Goal: Transaction & Acquisition: Subscribe to service/newsletter

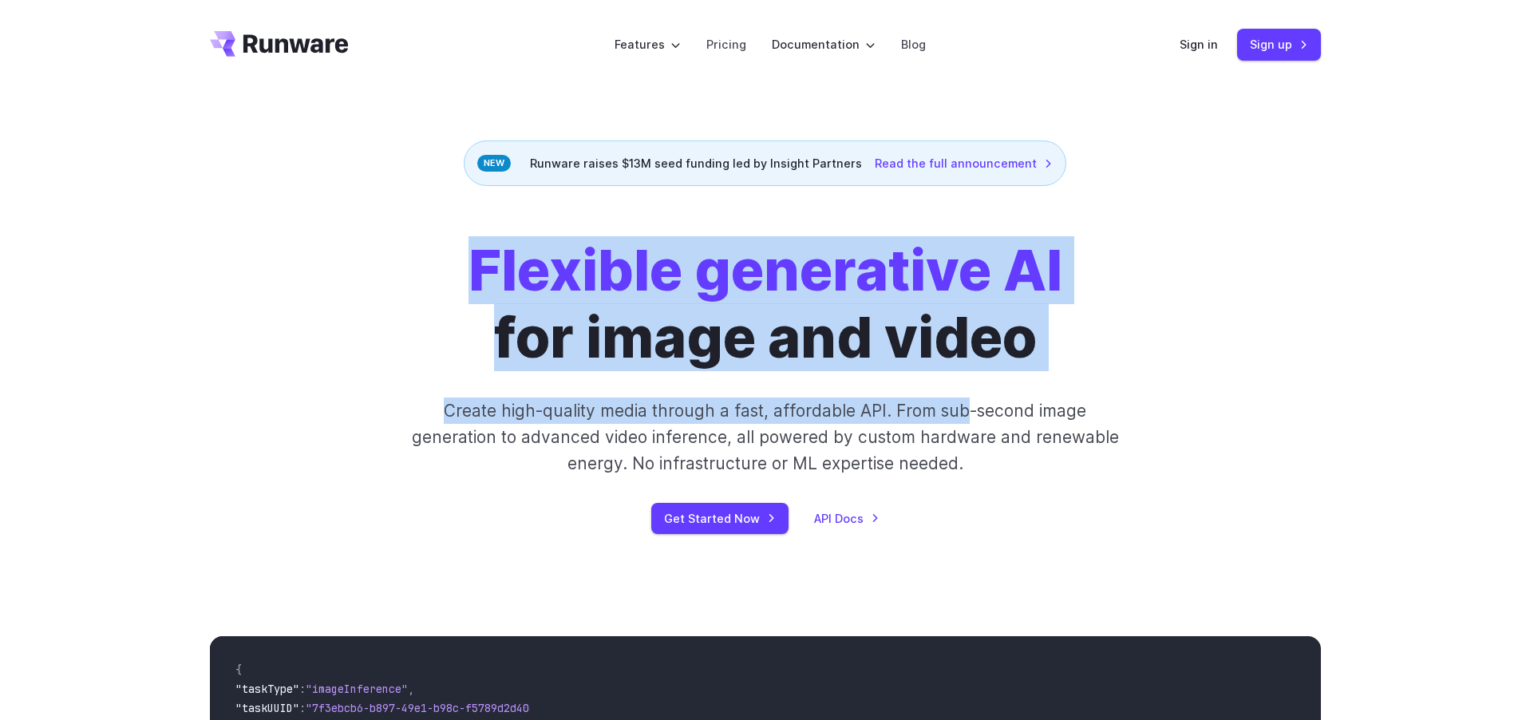
click at [964, 401] on div "Flexible generative AI for image and video Create high-quality media through a …" at bounding box center [765, 385] width 889 height 297
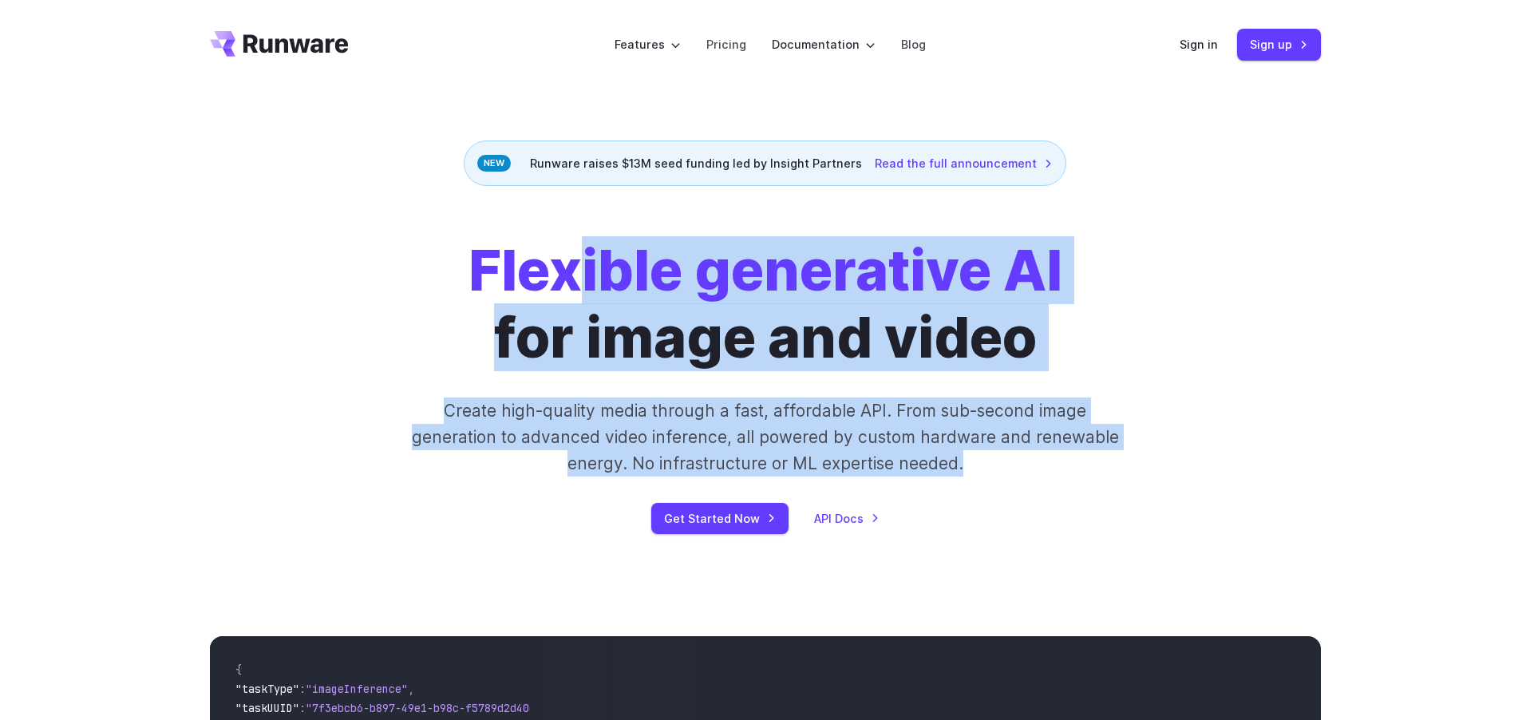
drag, startPoint x: 989, startPoint y: 457, endPoint x: 499, endPoint y: 264, distance: 526.6
click at [565, 285] on div "Flexible generative AI for image and video Create high-quality media through a …" at bounding box center [765, 385] width 889 height 297
drag, startPoint x: 529, startPoint y: 274, endPoint x: 997, endPoint y: 468, distance: 506.9
click at [981, 461] on div "Flexible generative AI for image and video Create high-quality media through a …" at bounding box center [765, 385] width 889 height 297
drag, startPoint x: 1022, startPoint y: 484, endPoint x: 553, endPoint y: 265, distance: 517.6
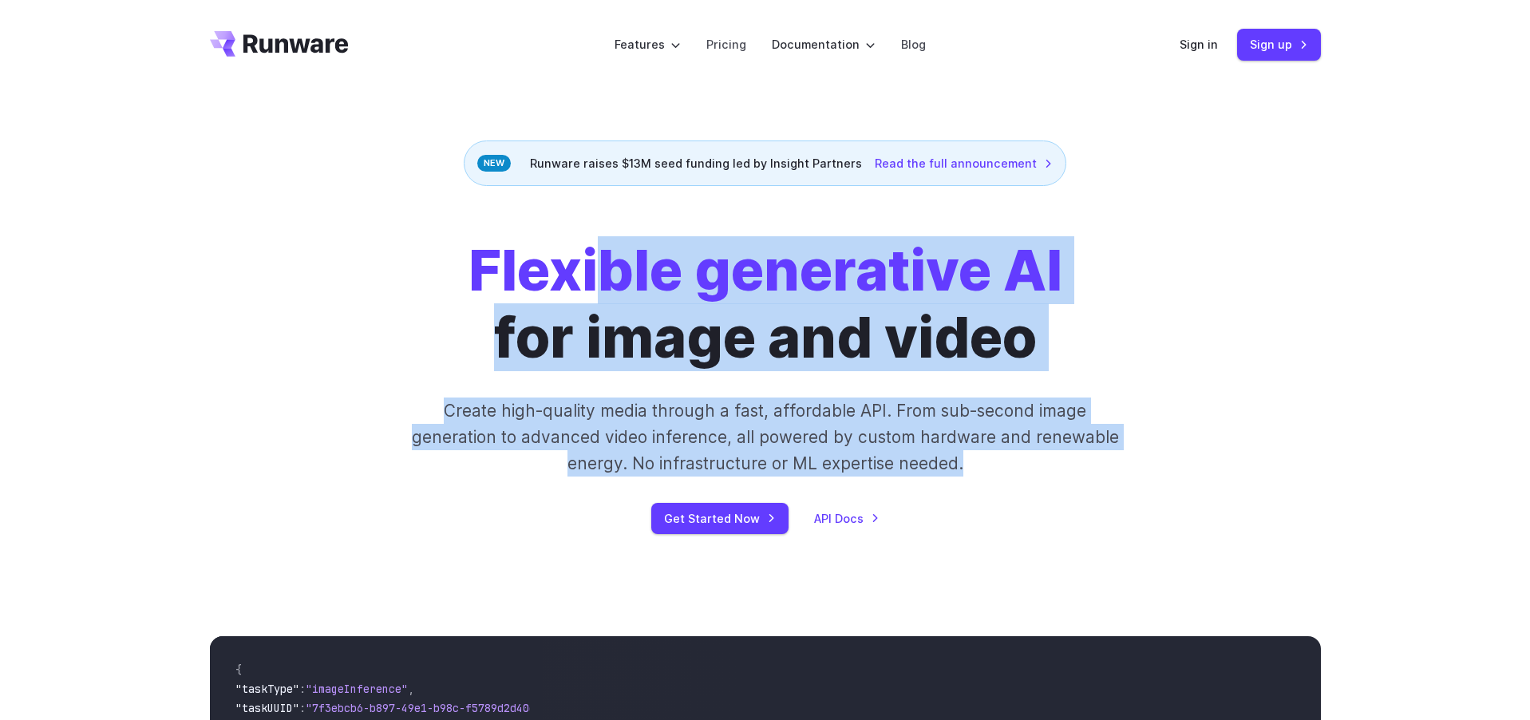
click at [581, 274] on div "Flexible generative AI for image and video Create high-quality media through a …" at bounding box center [765, 385] width 889 height 297
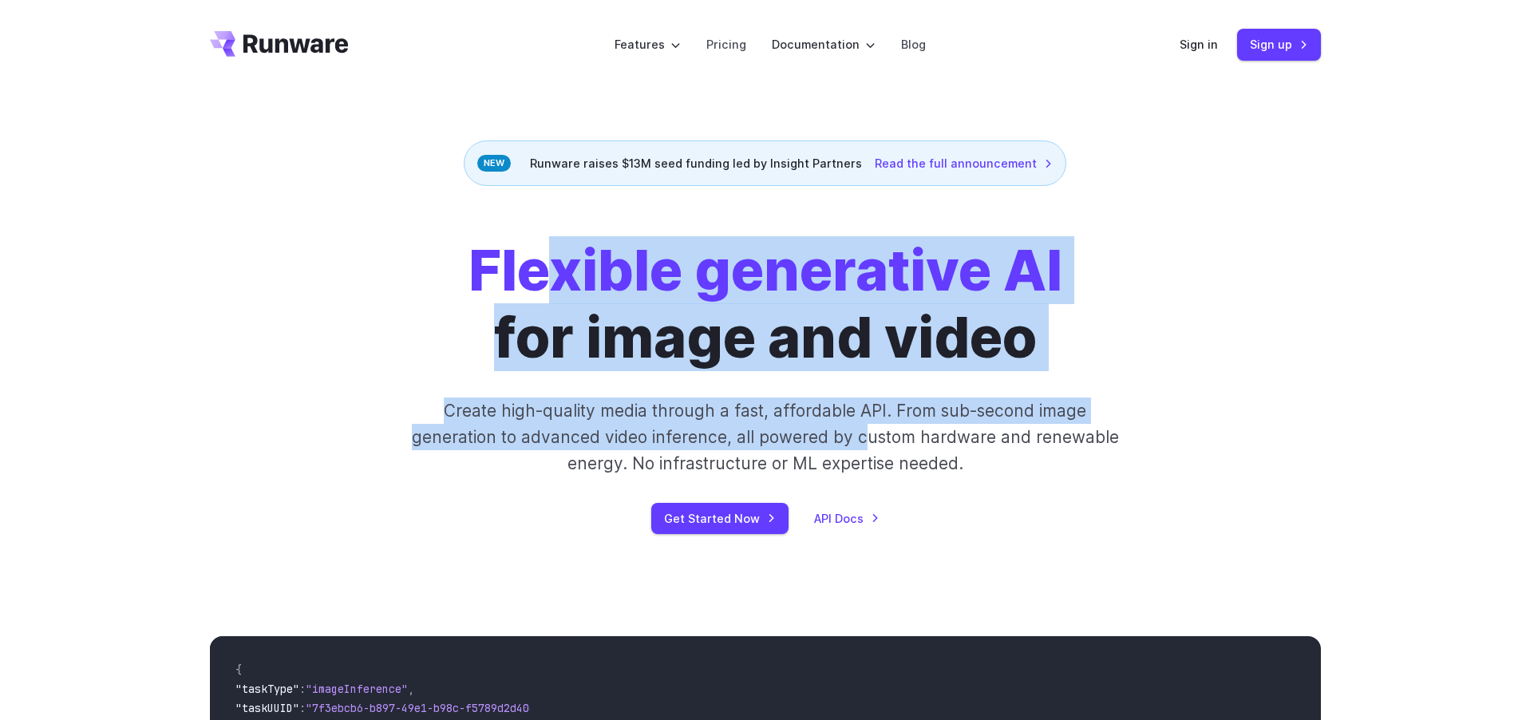
drag, startPoint x: 603, startPoint y: 289, endPoint x: 915, endPoint y: 449, distance: 350.8
click at [905, 444] on div "Flexible generative AI for image and video Create high-quality media through a …" at bounding box center [765, 385] width 889 height 297
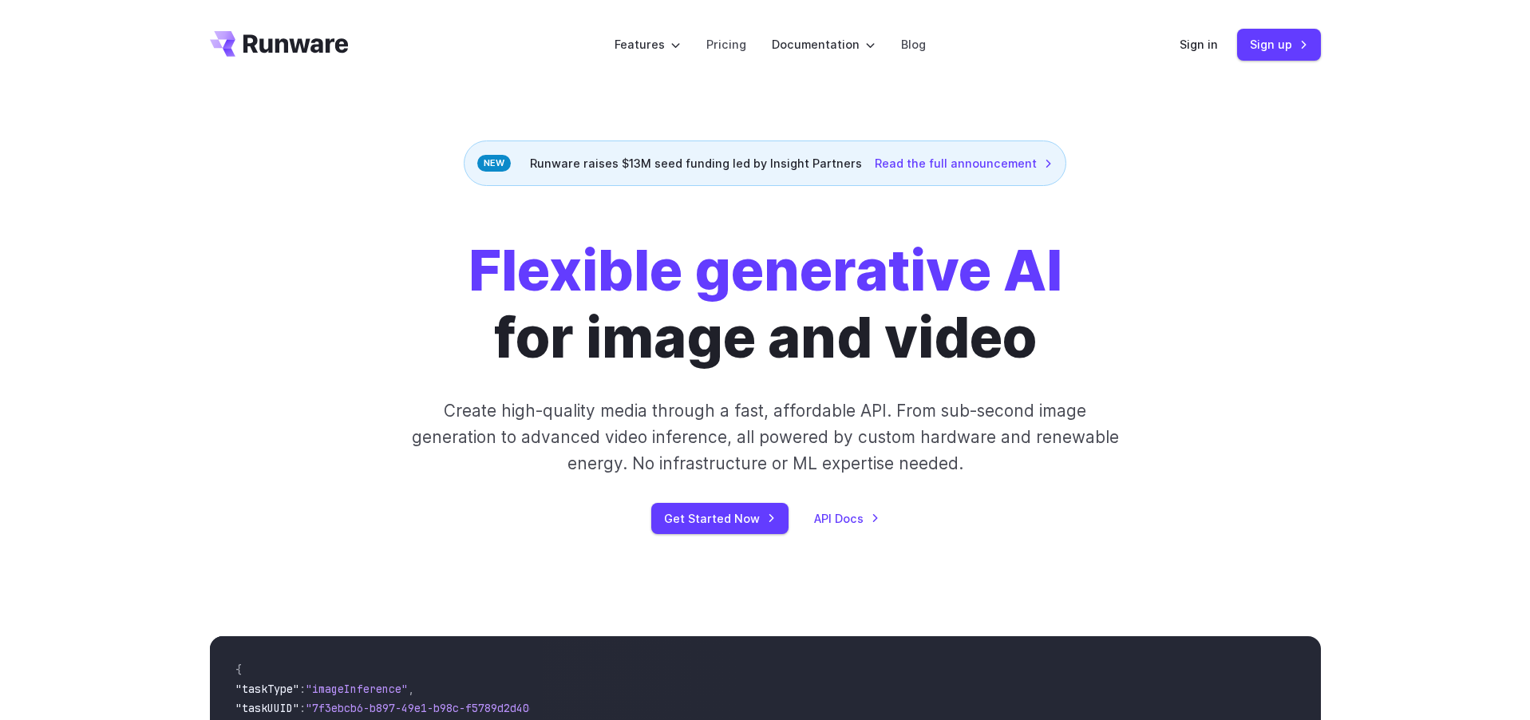
click at [986, 479] on div "Flexible generative AI for image and video Create high-quality media through a …" at bounding box center [765, 385] width 889 height 297
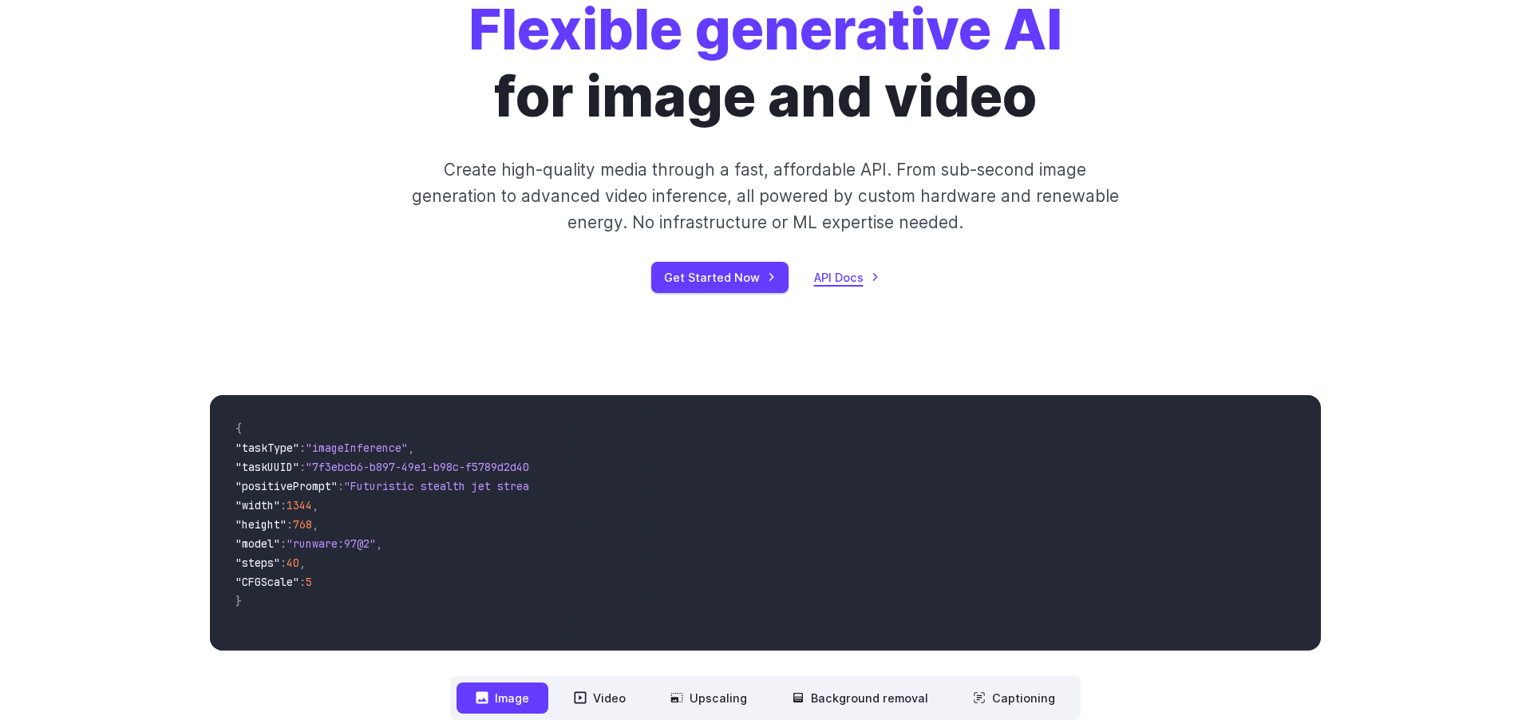
scroll to position [258, 0]
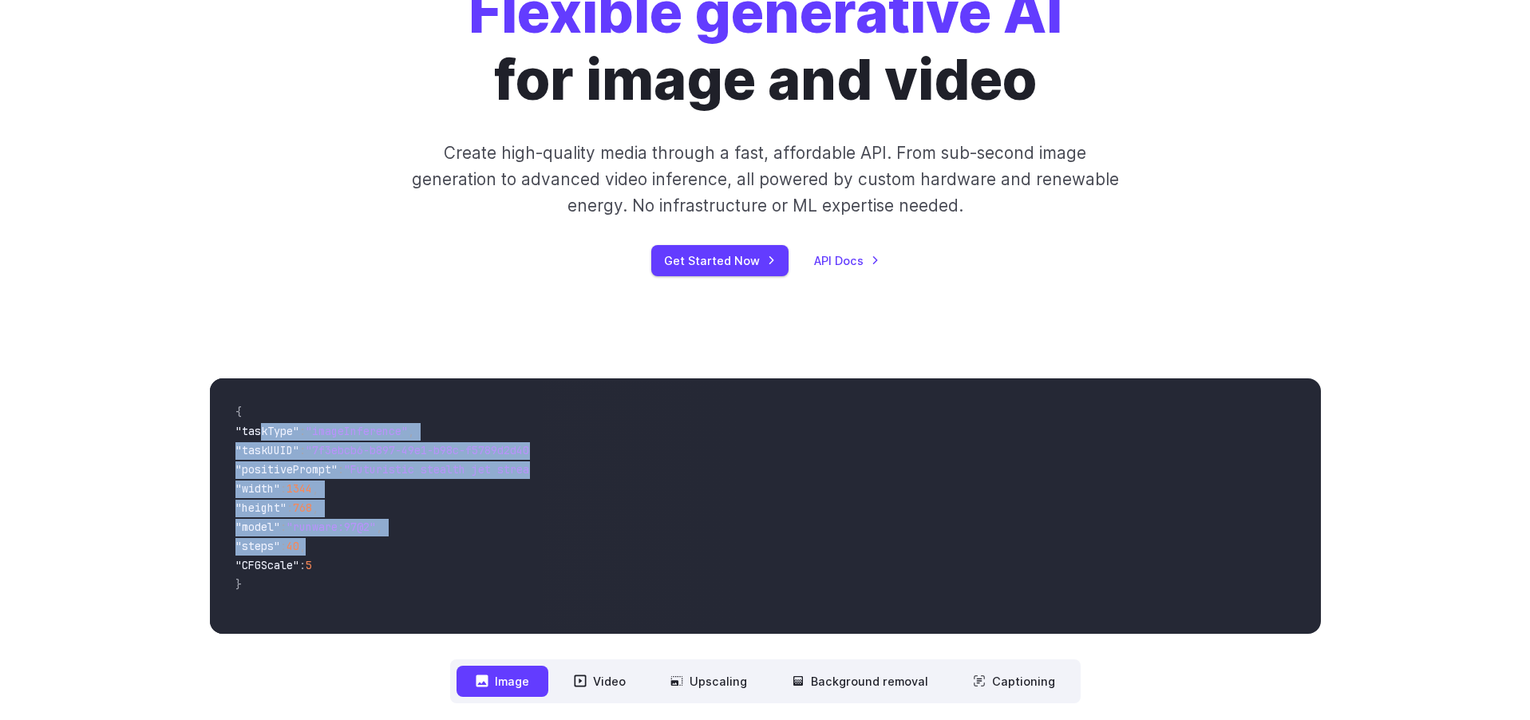
drag, startPoint x: 263, startPoint y: 427, endPoint x: 444, endPoint y: 559, distance: 225.0
click at [439, 547] on code "{ "taskType" : "imageInference" , "taskUUID" : "7f3ebcb6-b897-49e1-b98c-f5789d2…" at bounding box center [377, 506] width 308 height 230
drag, startPoint x: 436, startPoint y: 555, endPoint x: 316, endPoint y: 432, distance: 172.7
click at [320, 437] on code "{ "taskType" : "imageInference" , "taskUUID" : "7f3ebcb6-b897-49e1-b98c-f5789d2…" at bounding box center [377, 506] width 308 height 230
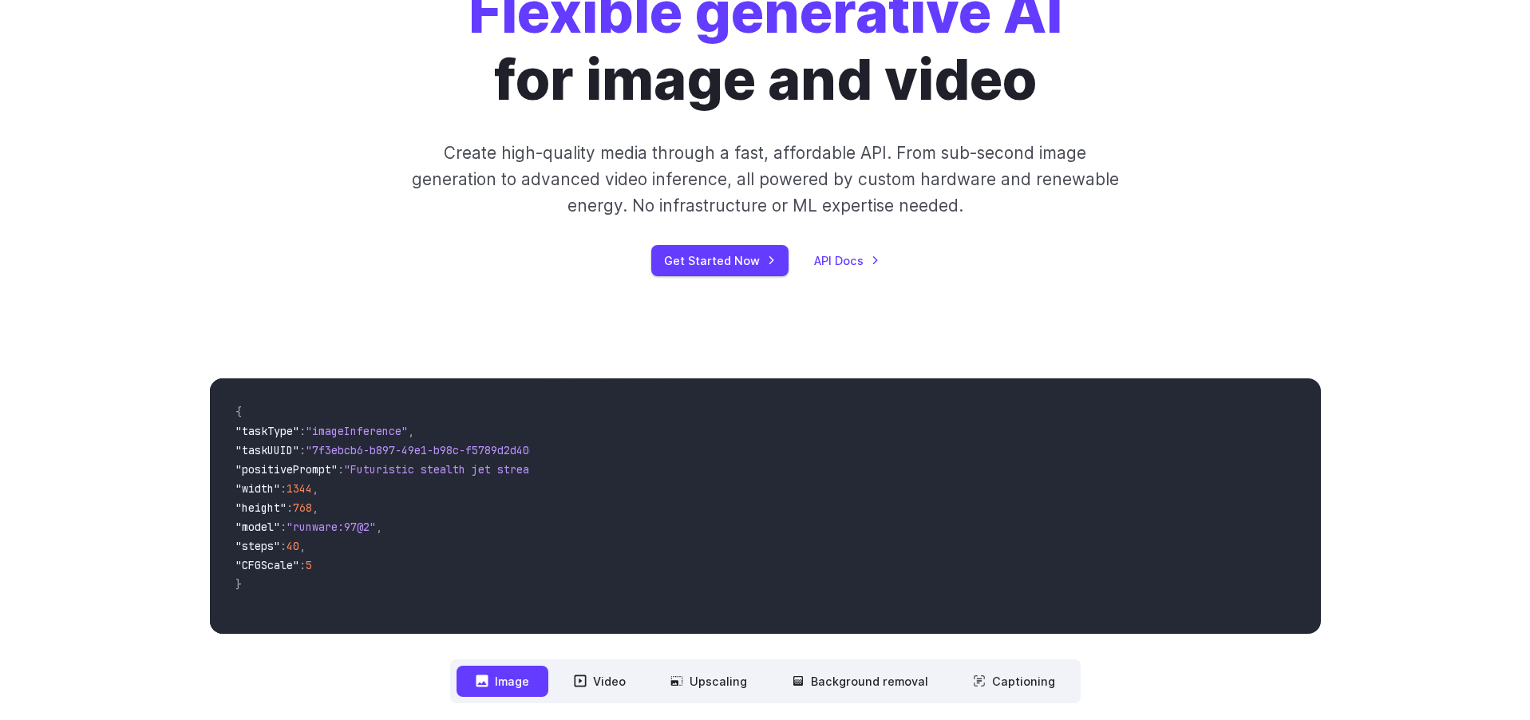
drag, startPoint x: 316, startPoint y: 431, endPoint x: 491, endPoint y: 552, distance: 212.7
click at [473, 538] on code "{ "taskType" : "imageInference" , "taskUUID" : "7f3ebcb6-b897-49e1-b98c-f5789d2…" at bounding box center [377, 506] width 308 height 230
click at [495, 555] on span ""steps" : 40 ," at bounding box center [376, 547] width 282 height 19
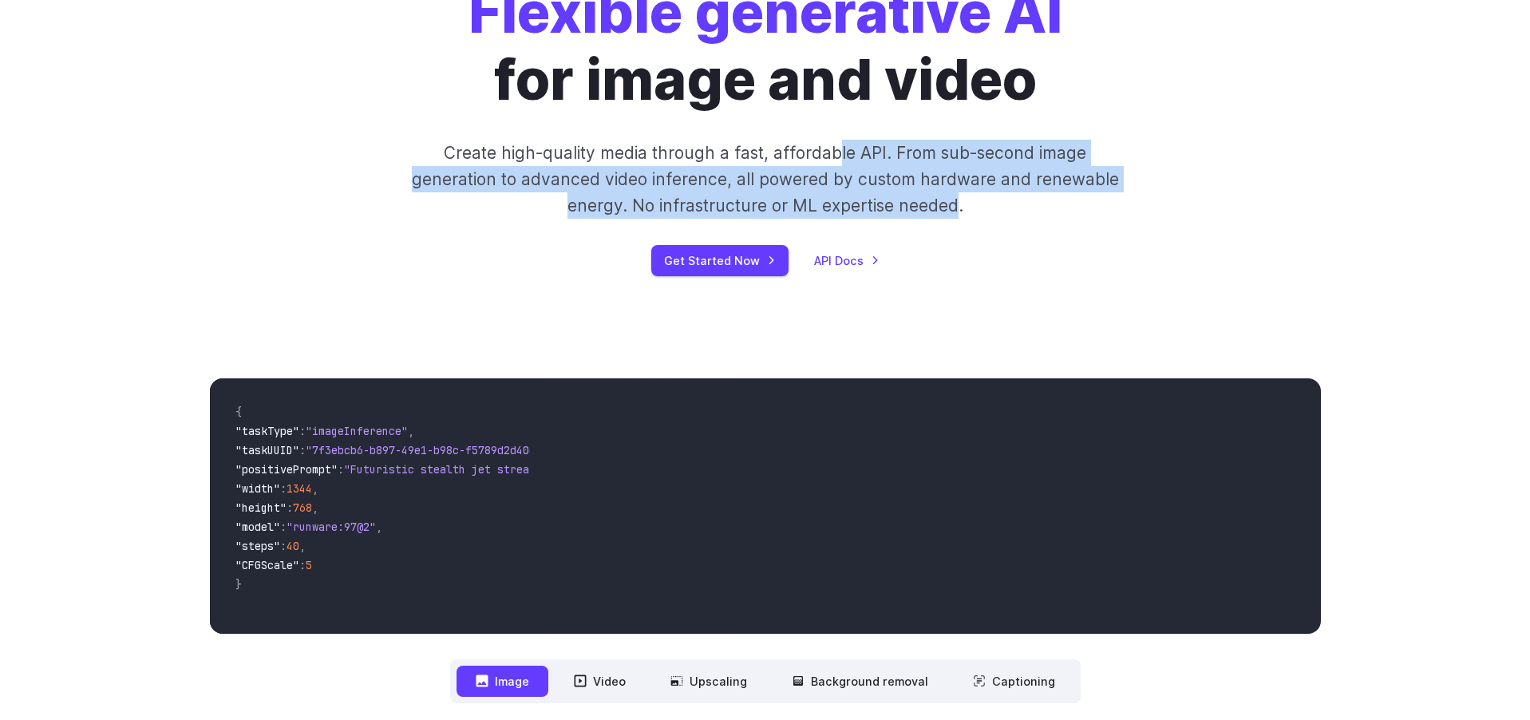
drag, startPoint x: 835, startPoint y: 160, endPoint x: 981, endPoint y: 219, distance: 157.5
click at [978, 218] on p "Create high-quality media through a fast, affordable API. From sub-second image…" at bounding box center [764, 180] width 711 height 80
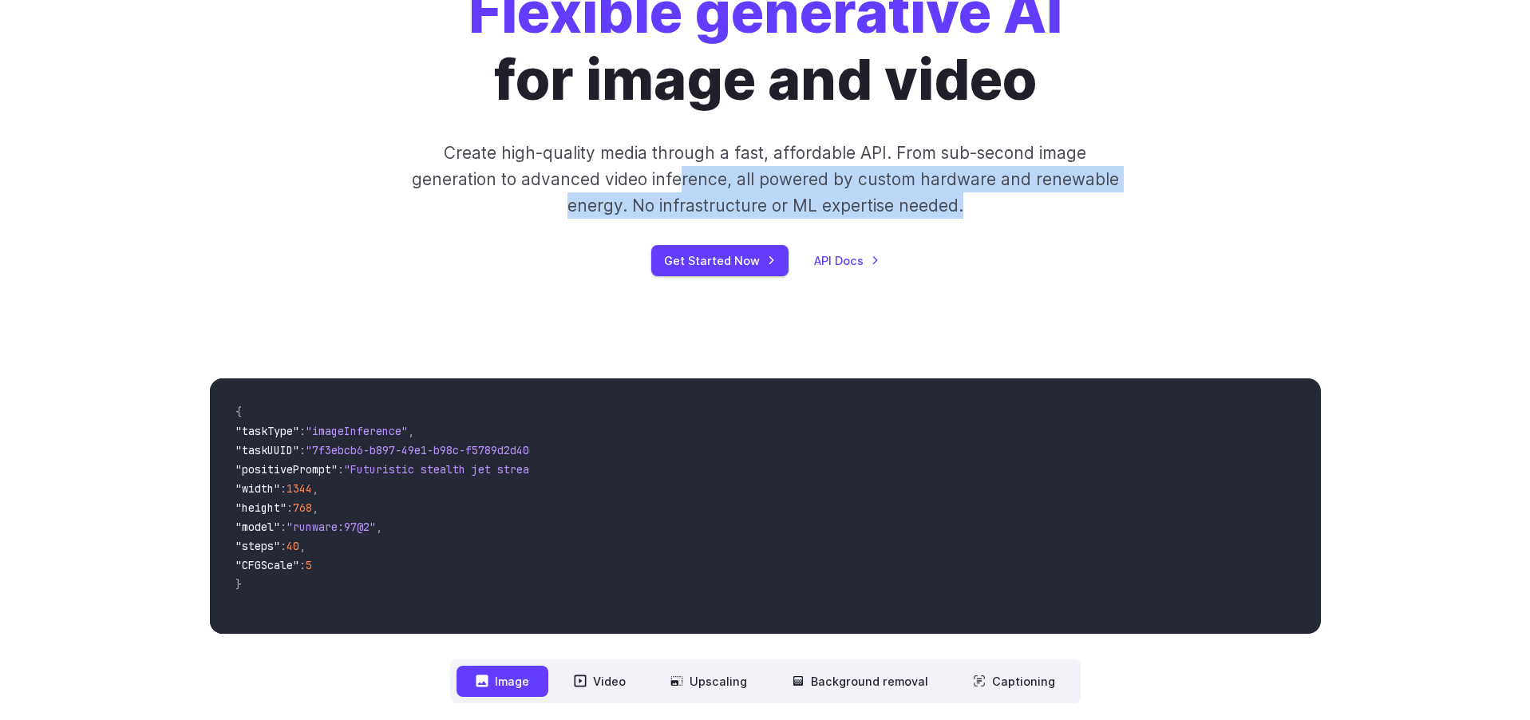
drag, startPoint x: 846, startPoint y: 194, endPoint x: 652, endPoint y: 165, distance: 196.0
click at [676, 168] on div "Flexible generative AI for image and video Create high-quality media through a …" at bounding box center [765, 127] width 889 height 297
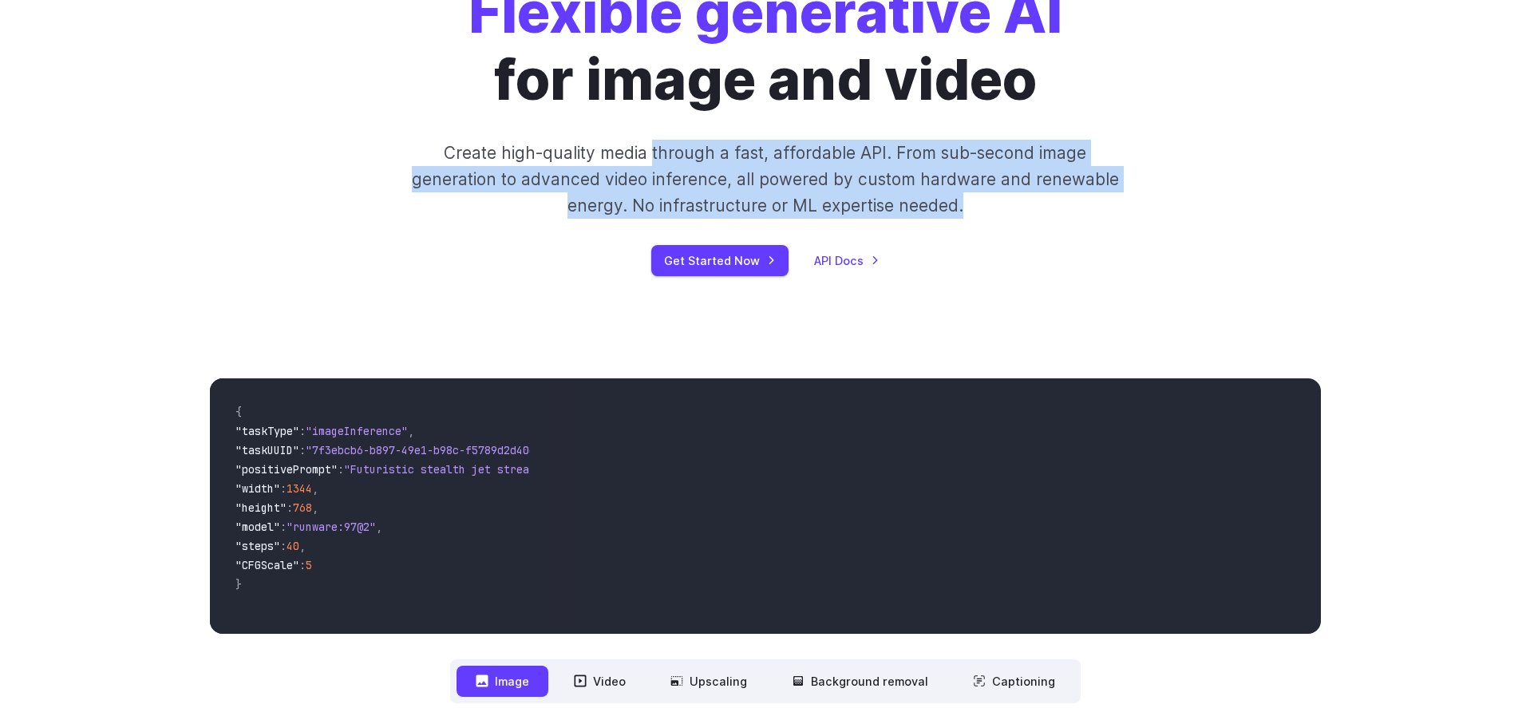
drag, startPoint x: 652, startPoint y: 165, endPoint x: 962, endPoint y: 235, distance: 318.2
click at [937, 227] on div "Flexible generative AI for image and video Create high-quality media through a …" at bounding box center [765, 127] width 889 height 297
click at [980, 239] on div "Flexible generative AI for image and video Create high-quality media through a …" at bounding box center [765, 127] width 889 height 297
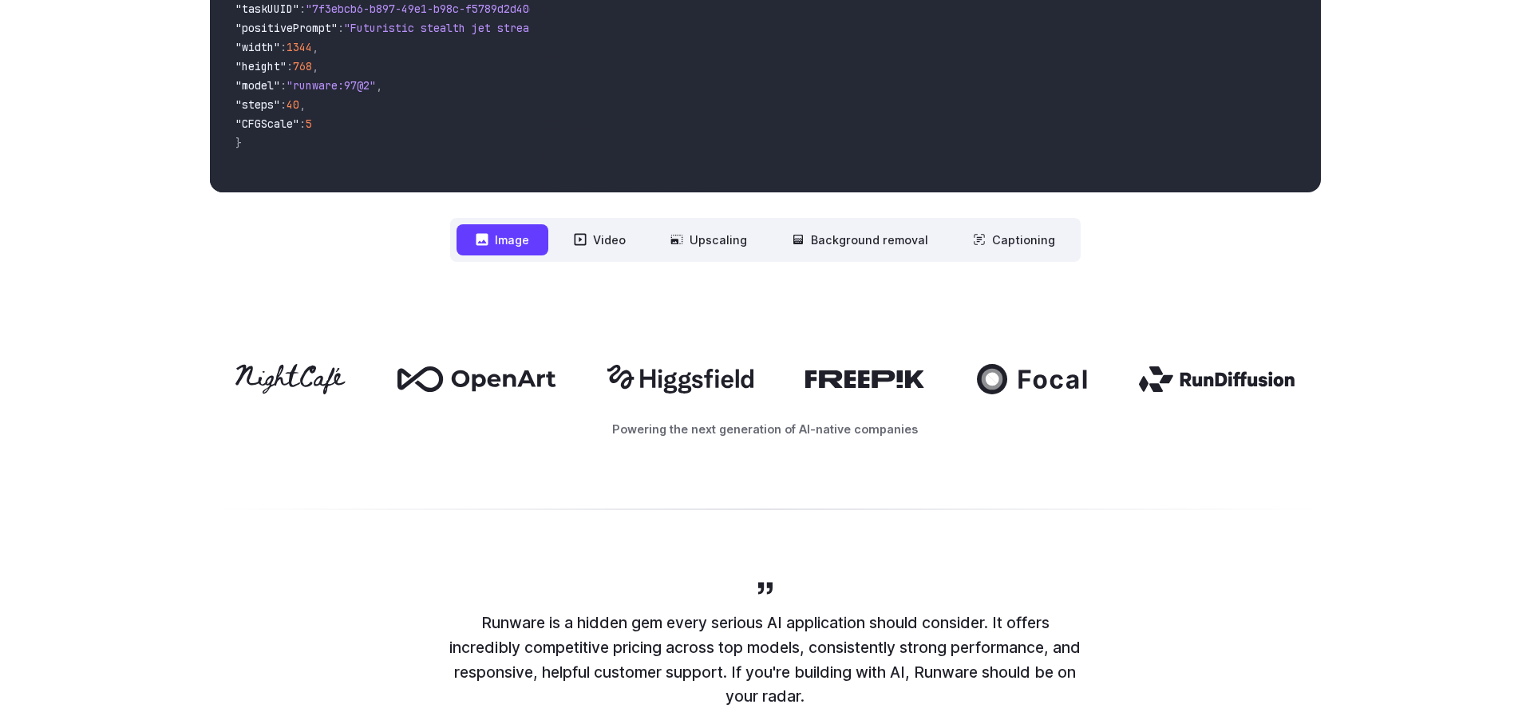
scroll to position [552, 0]
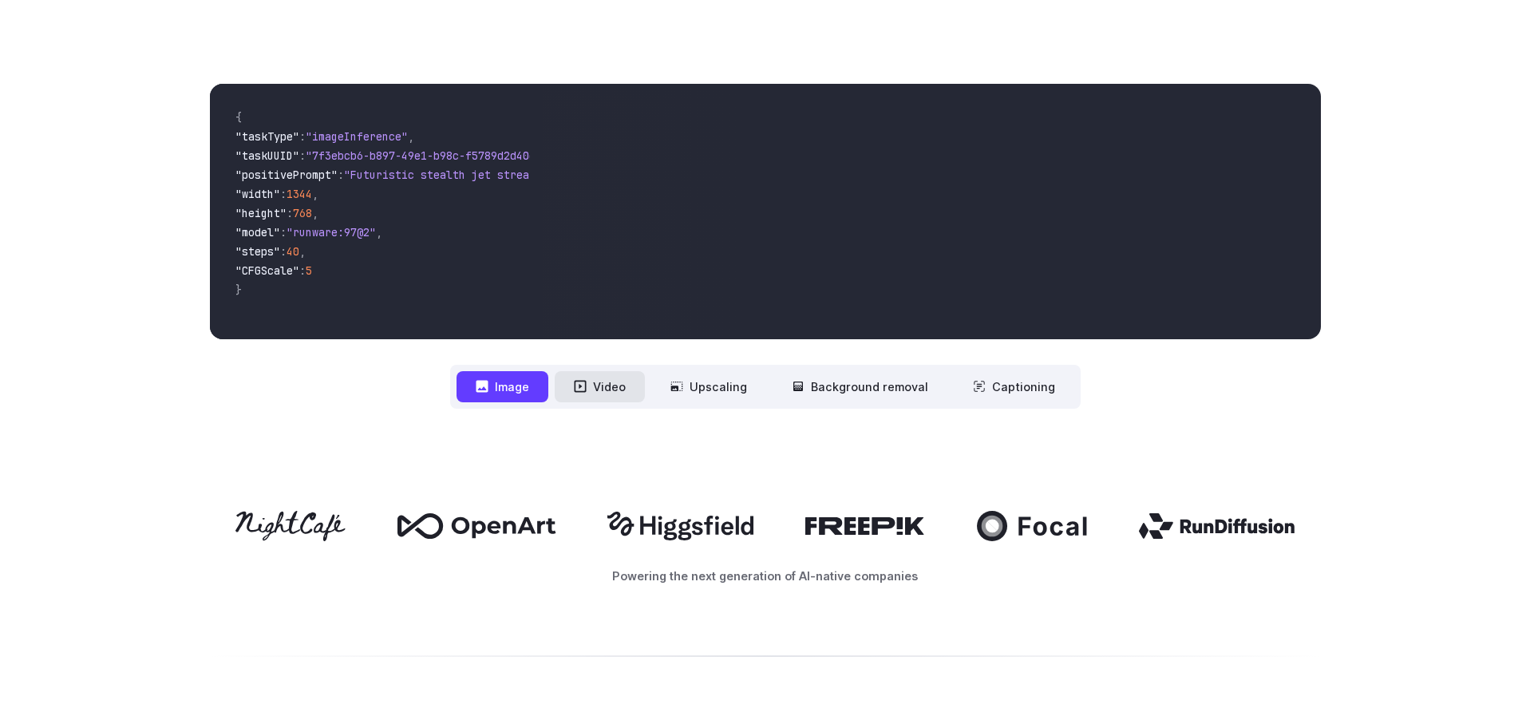
click at [617, 398] on button "Video" at bounding box center [600, 386] width 90 height 31
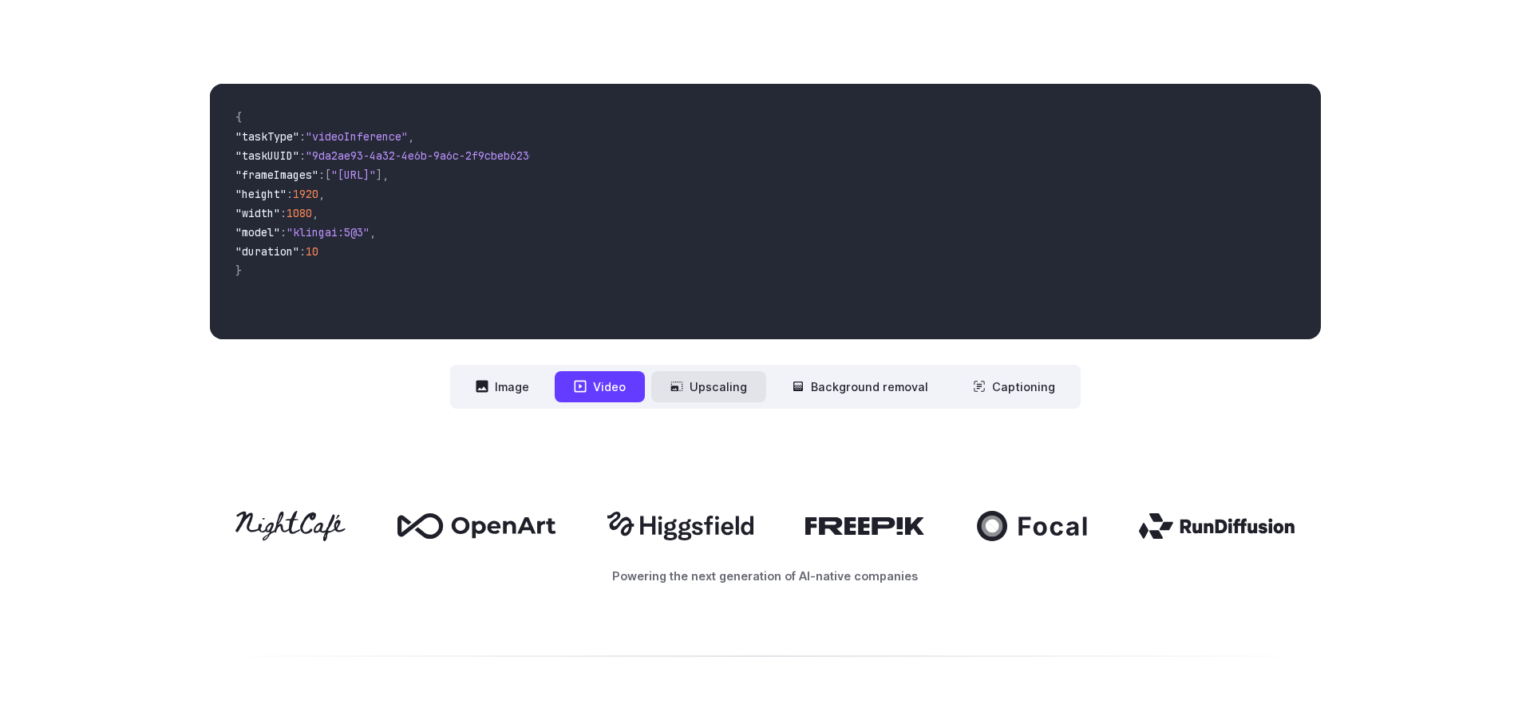
click at [736, 398] on button "Upscaling" at bounding box center [708, 386] width 115 height 31
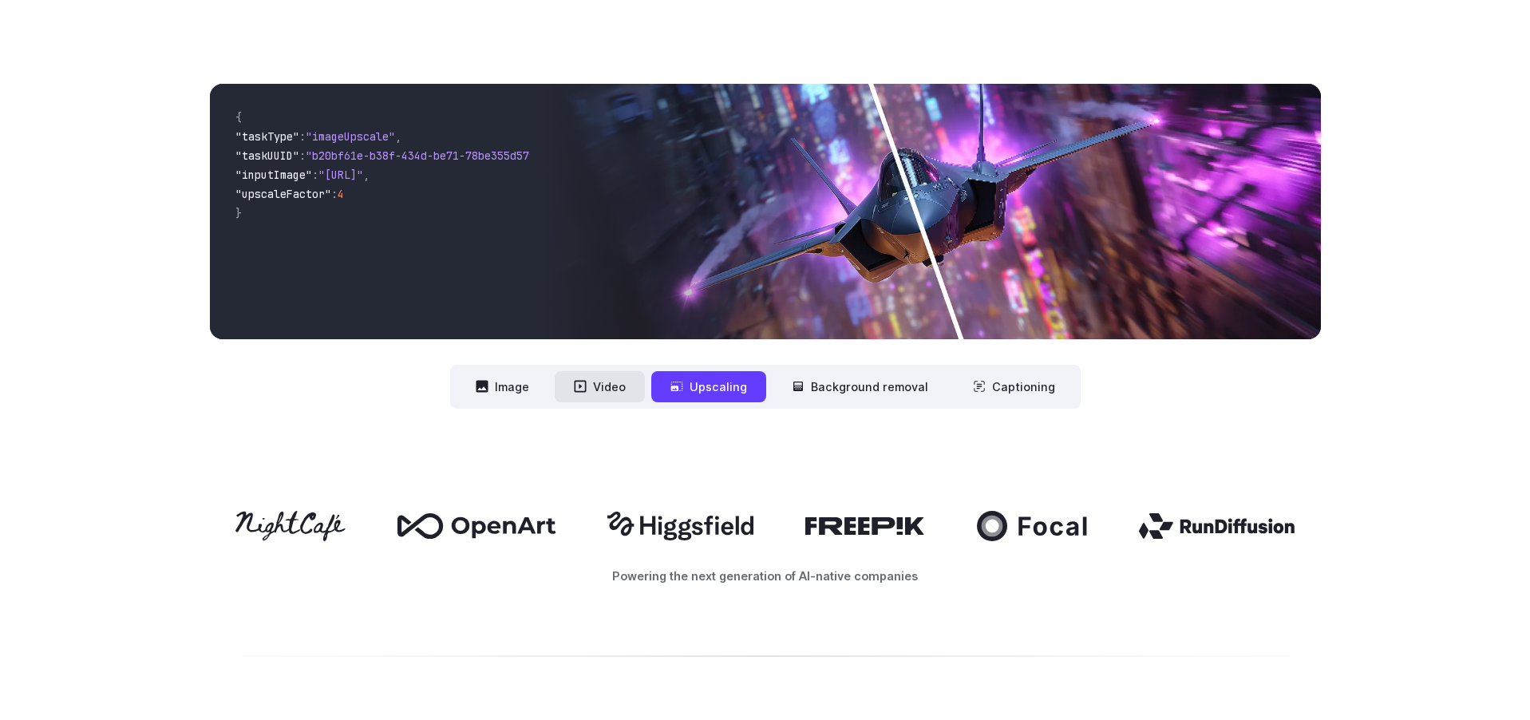
click at [609, 382] on button "Video" at bounding box center [600, 386] width 90 height 31
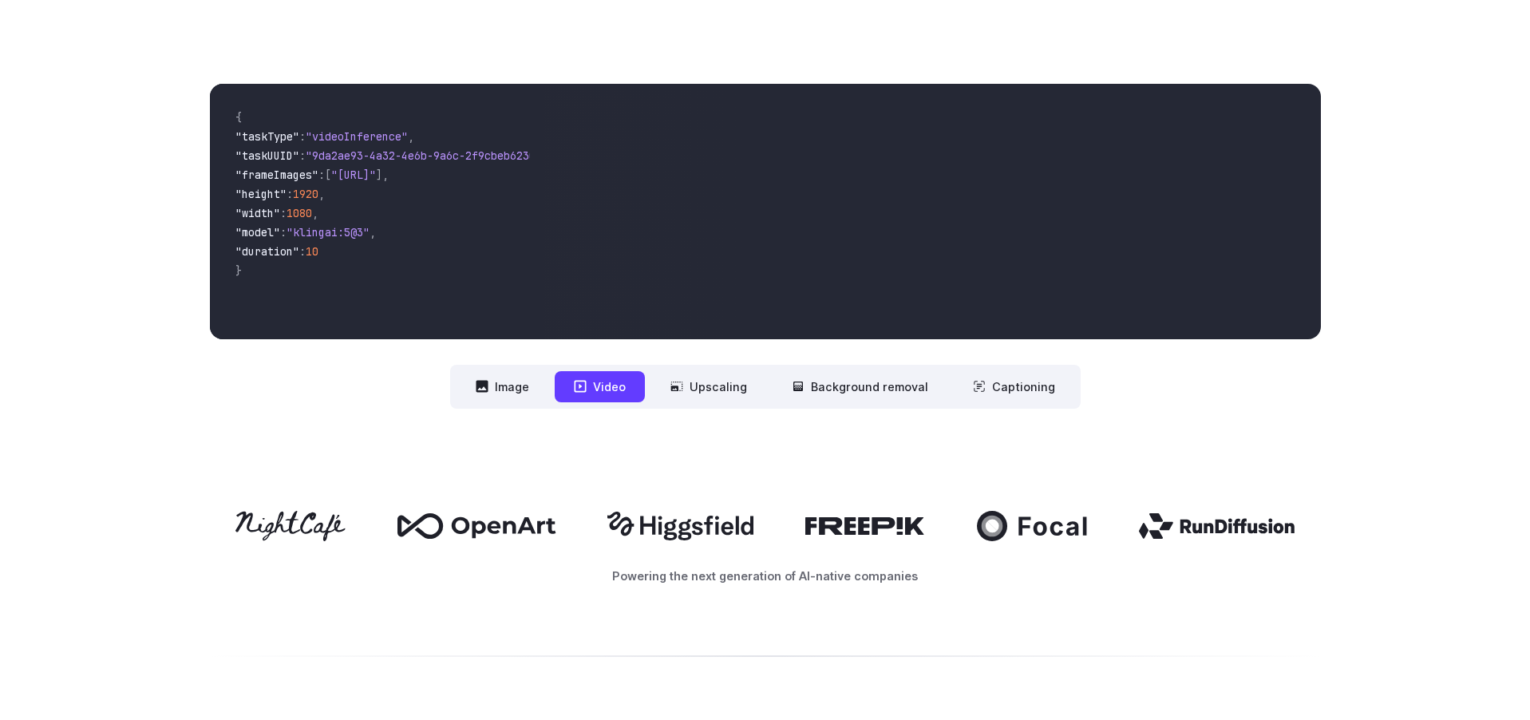
click at [332, 234] on span ""klingai:5@3"" at bounding box center [327, 232] width 83 height 14
click at [515, 398] on button "Image" at bounding box center [502, 386] width 92 height 31
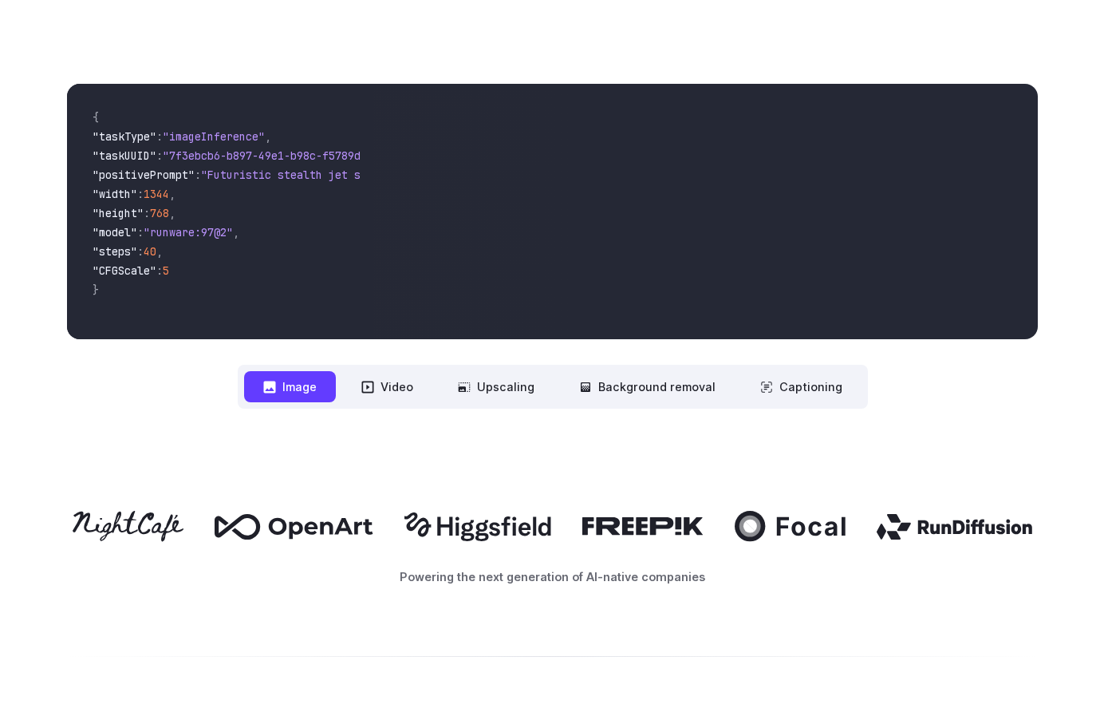
scroll to position [531, 0]
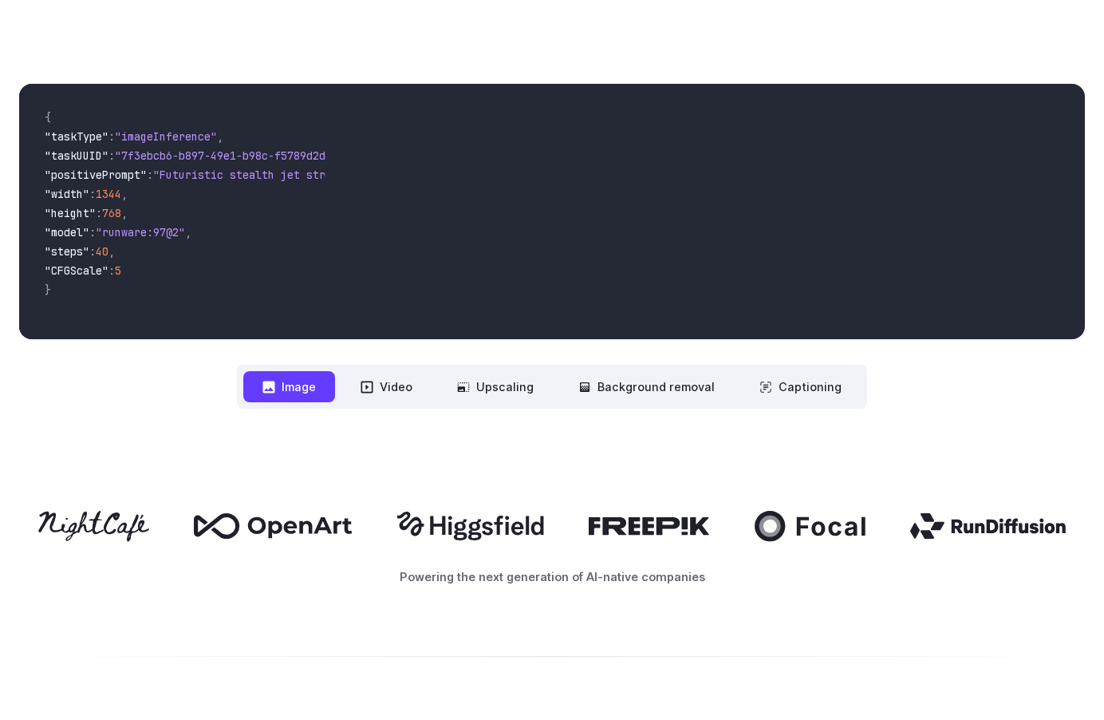
drag, startPoint x: 128, startPoint y: 168, endPoint x: 181, endPoint y: 278, distance: 122.1
click at [180, 270] on code "{ "taskType" : "imageInference" , "taskUUID" : "7f3ebcb6-b897-49e1-b98c-f5789d2…" at bounding box center [179, 212] width 294 height 230
drag, startPoint x: 181, startPoint y: 278, endPoint x: 101, endPoint y: 176, distance: 129.6
click at [105, 180] on code "{ "taskType" : "imageInference" , "taskUUID" : "7f3ebcb6-b897-49e1-b98c-f5789d2…" at bounding box center [179, 212] width 294 height 230
drag, startPoint x: 81, startPoint y: 146, endPoint x: 161, endPoint y: 270, distance: 147.8
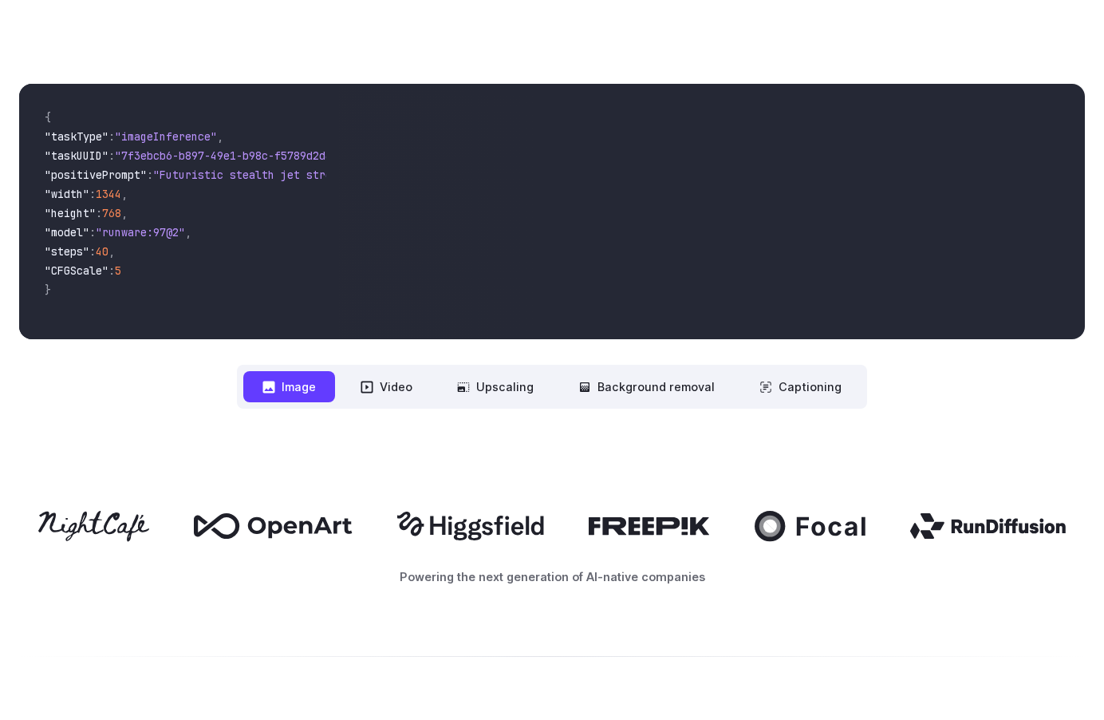
click at [160, 270] on code "{ "taskType" : "imageInference" , "taskUUID" : "7f3ebcb6-b897-49e1-b98c-f5789d2…" at bounding box center [179, 212] width 294 height 230
click at [162, 272] on span ""CFGScale" : 5" at bounding box center [179, 272] width 269 height 19
click at [387, 382] on button "Video" at bounding box center [386, 386] width 90 height 31
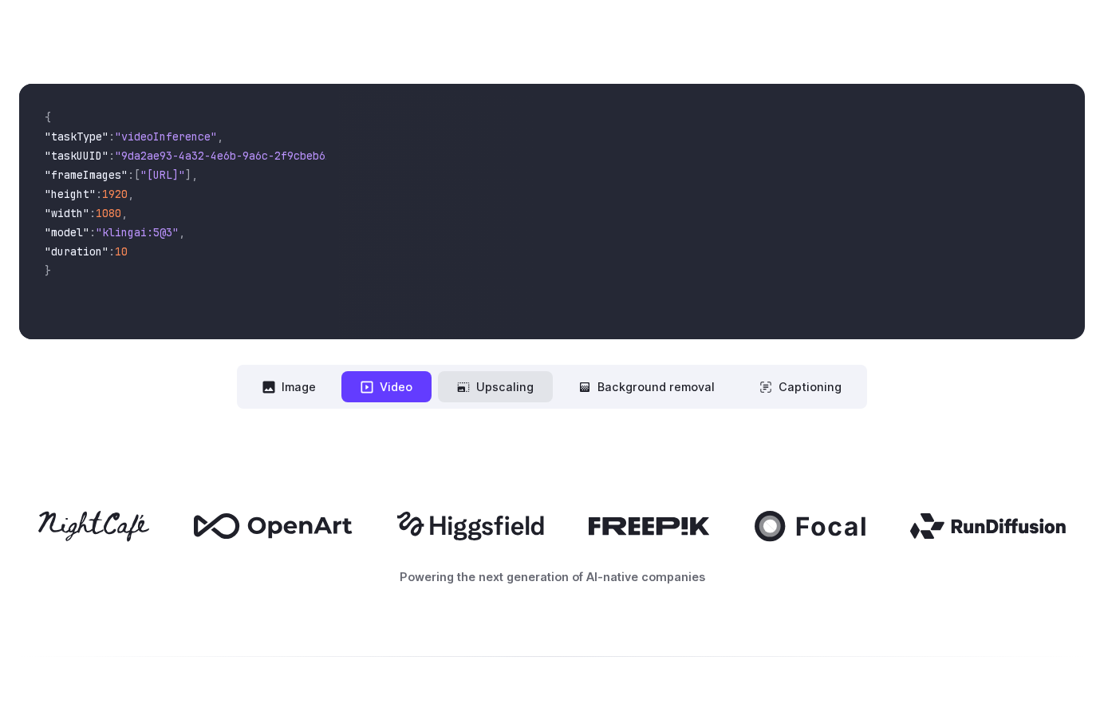
click at [470, 391] on icon at bounding box center [463, 387] width 13 height 13
click at [618, 401] on button "Background removal" at bounding box center [646, 386] width 175 height 31
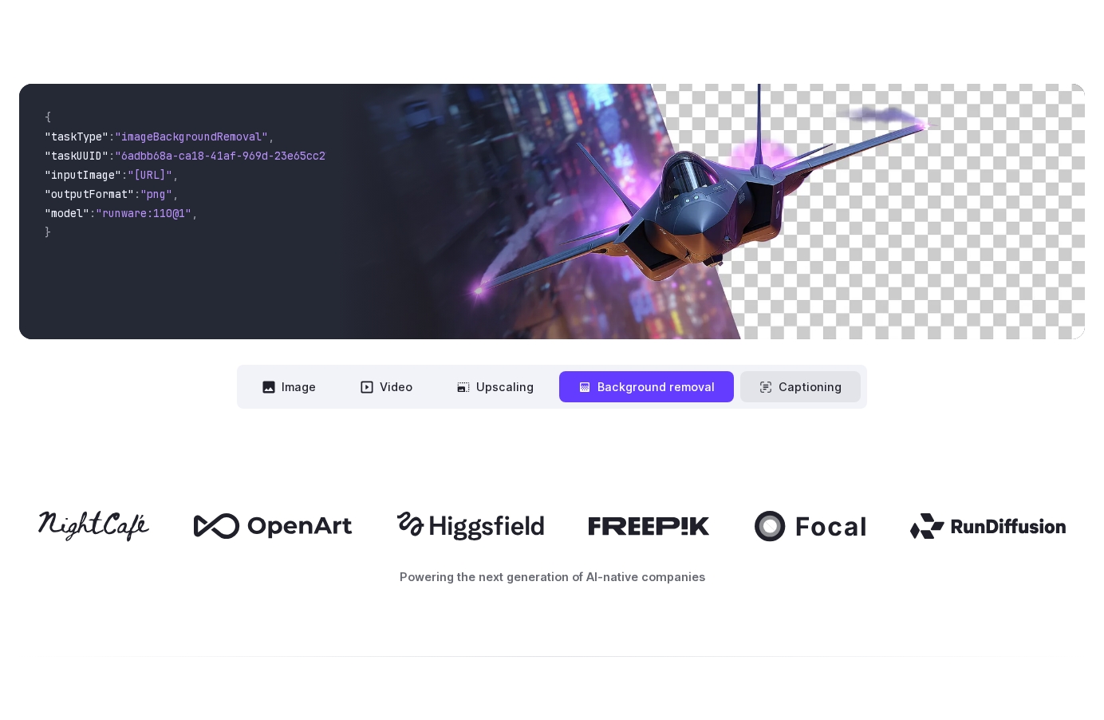
click at [773, 401] on button "Captioning" at bounding box center [800, 386] width 120 height 31
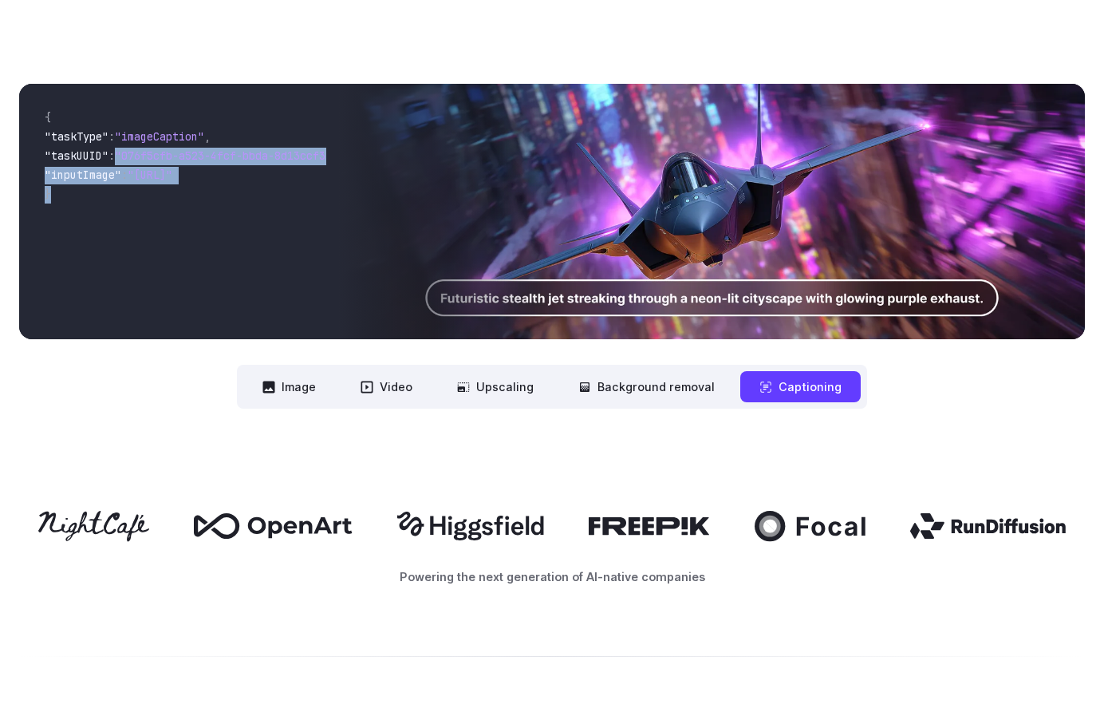
drag, startPoint x: 147, startPoint y: 199, endPoint x: 127, endPoint y: 151, distance: 52.6
click at [127, 158] on code "{ "taskType" : "imageCaption" , "taskUUID" : "076f5cfb-a523-4fcf-bbda-8d13ccf32…" at bounding box center [179, 212] width 294 height 230
drag, startPoint x: 127, startPoint y: 151, endPoint x: 259, endPoint y: 230, distance: 153.5
click at [249, 225] on code "{ "taskType" : "imageCaption" , "taskUUID" : "076f5cfb-a523-4fcf-bbda-8d13ccf32…" at bounding box center [179, 212] width 294 height 230
click at [259, 230] on code "{ "taskType" : "imageCaption" , "taskUUID" : "076f5cfb-a523-4fcf-bbda-8d13ccf32…" at bounding box center [179, 212] width 294 height 230
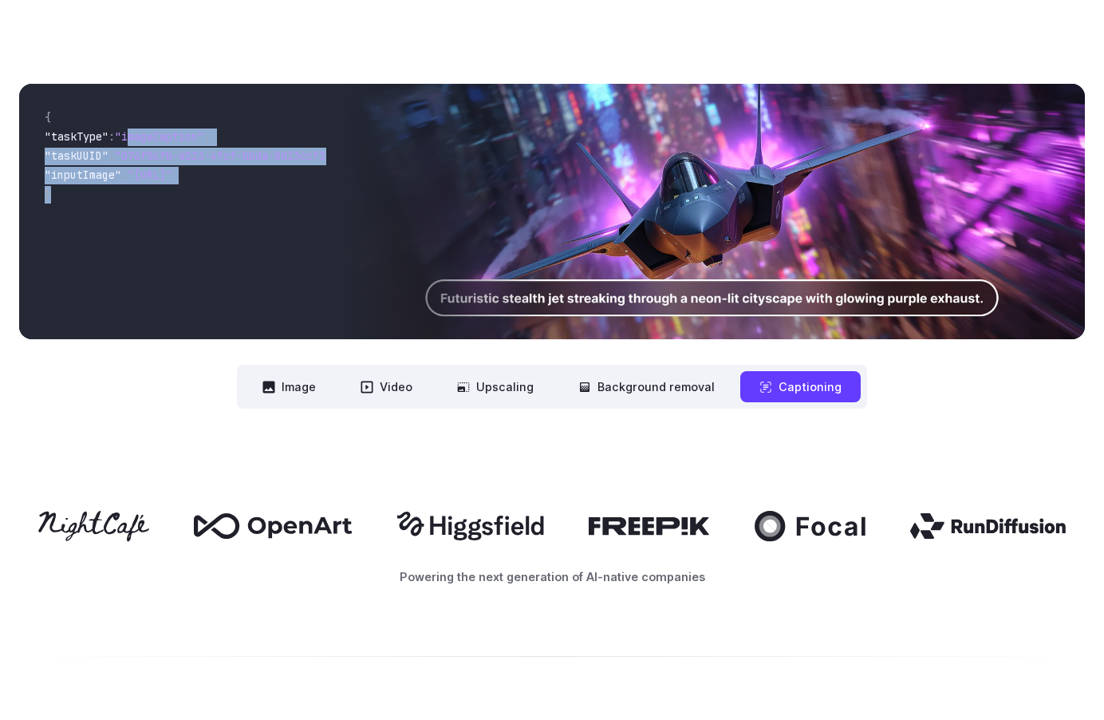
drag, startPoint x: 199, startPoint y: 193, endPoint x: 95, endPoint y: 134, distance: 120.0
click at [115, 134] on code "{ "taskType" : "imageCaption" , "taskUUID" : "076f5cfb-a523-4fcf-bbda-8d13ccf32…" at bounding box center [179, 212] width 294 height 230
drag, startPoint x: 95, startPoint y: 134, endPoint x: 243, endPoint y: 222, distance: 172.4
click at [214, 213] on code "{ "taskType" : "imageCaption" , "taskUUID" : "076f5cfb-a523-4fcf-bbda-8d13ccf32…" at bounding box center [179, 212] width 294 height 230
click at [243, 222] on code "{ "taskType" : "imageCaption" , "taskUUID" : "076f5cfb-a523-4fcf-bbda-8d13ccf32…" at bounding box center [179, 212] width 294 height 230
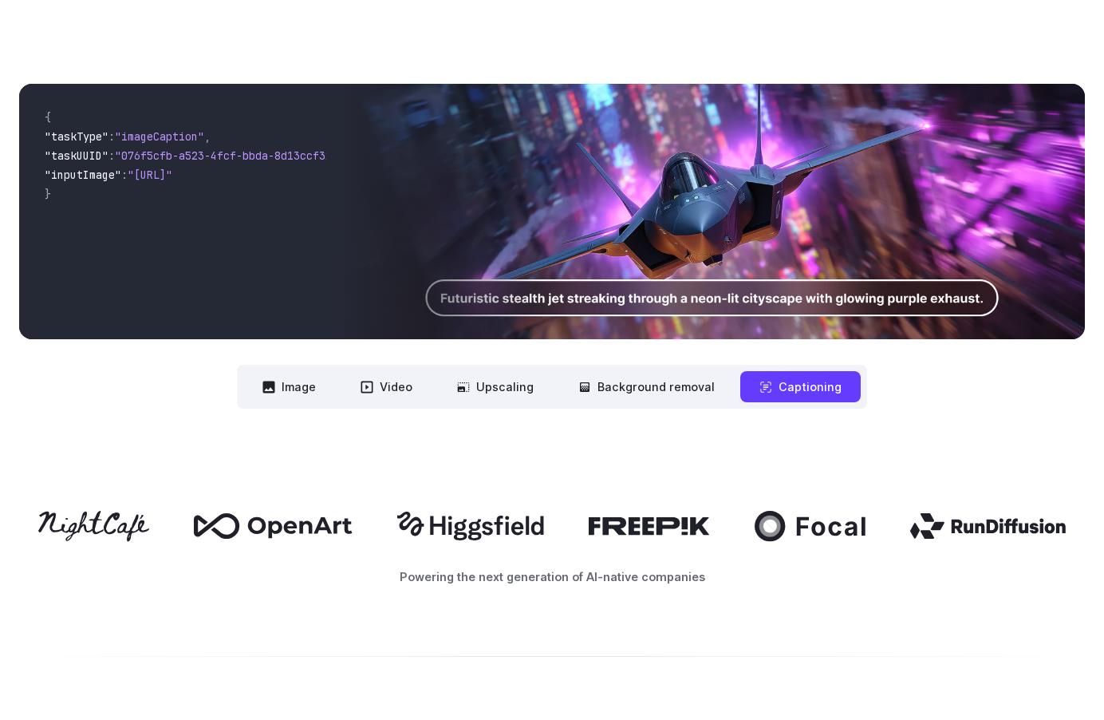
scroll to position [385, 0]
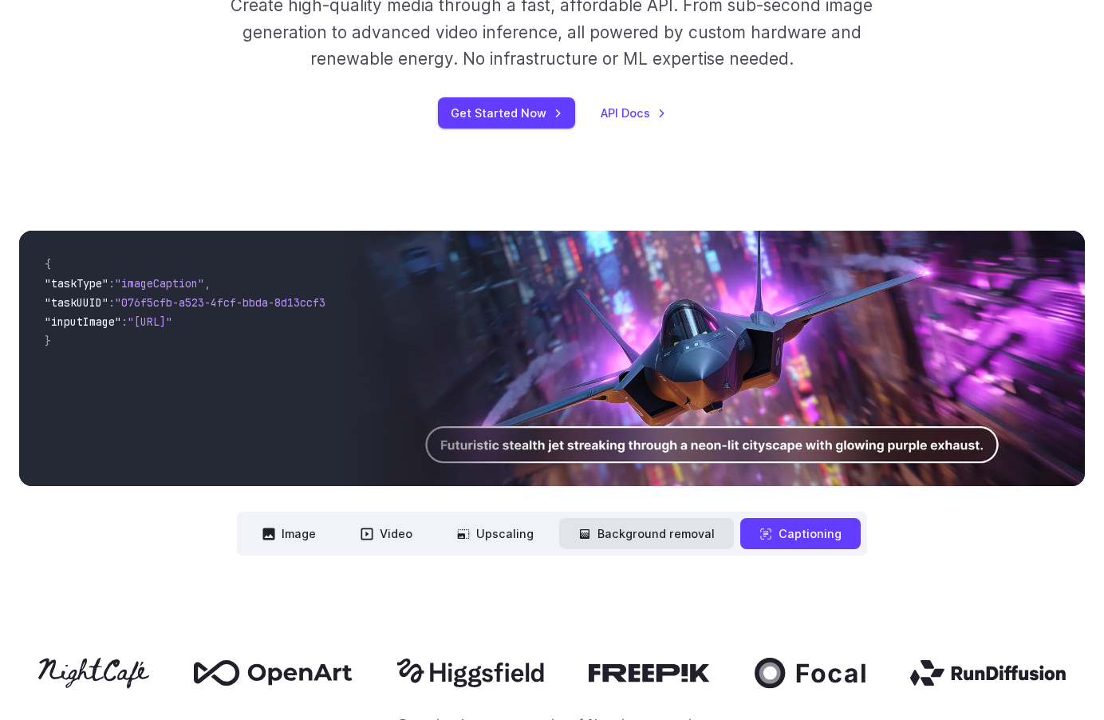
click at [635, 525] on button "Background removal" at bounding box center [646, 533] width 175 height 31
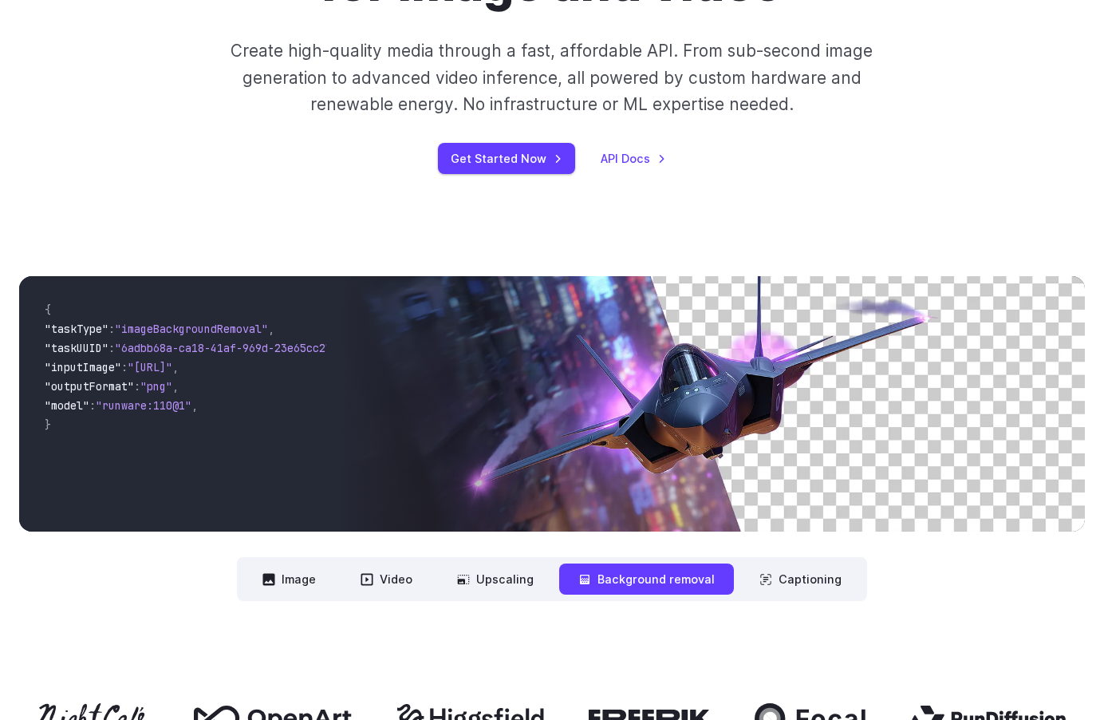
scroll to position [156, 0]
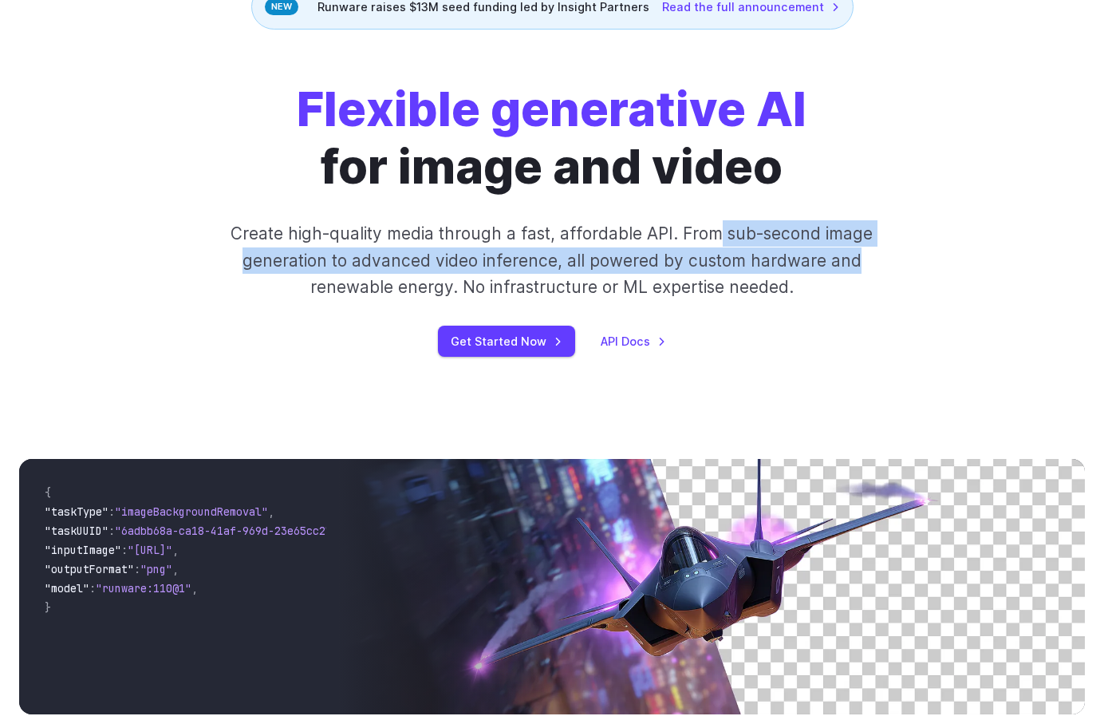
drag, startPoint x: 859, startPoint y: 268, endPoint x: 709, endPoint y: 234, distance: 153.9
click at [720, 234] on p "Create high-quality media through a fast, affordable API. From sub-second image…" at bounding box center [552, 260] width 682 height 80
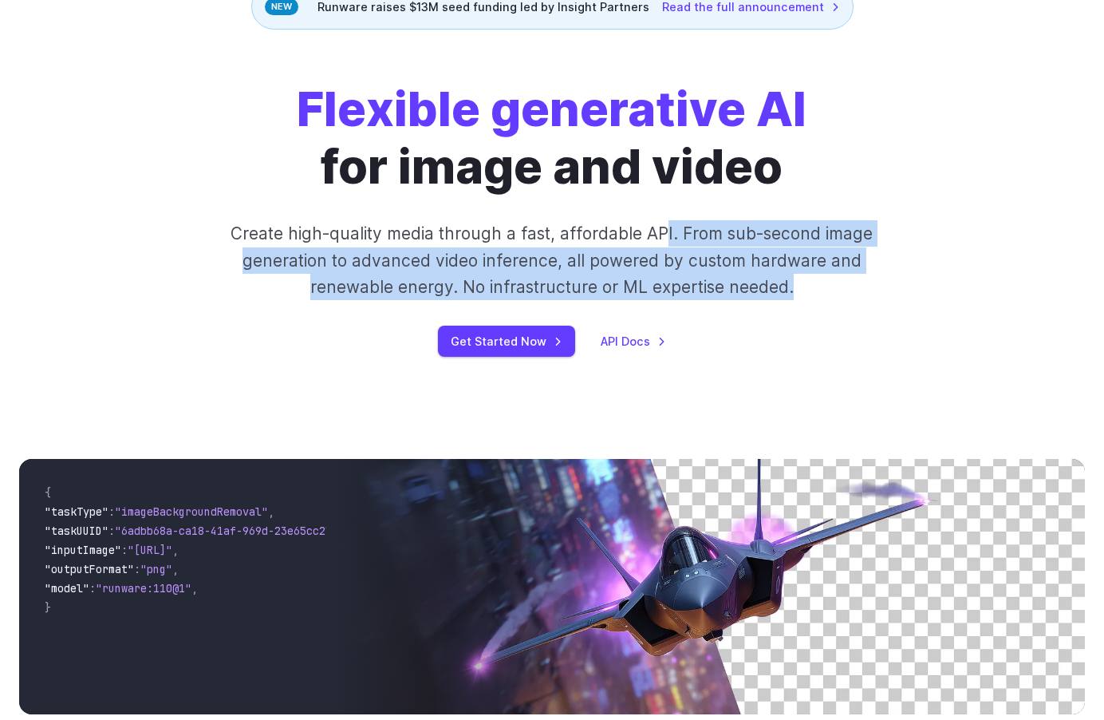
drag, startPoint x: 713, startPoint y: 255, endPoint x: 843, endPoint y: 292, distance: 135.4
click at [830, 288] on p "Create high-quality media through a fast, affordable API. From sub-second image…" at bounding box center [552, 260] width 682 height 80
click at [843, 292] on p "Create high-quality media through a fast, affordable API. From sub-second image…" at bounding box center [552, 260] width 682 height 80
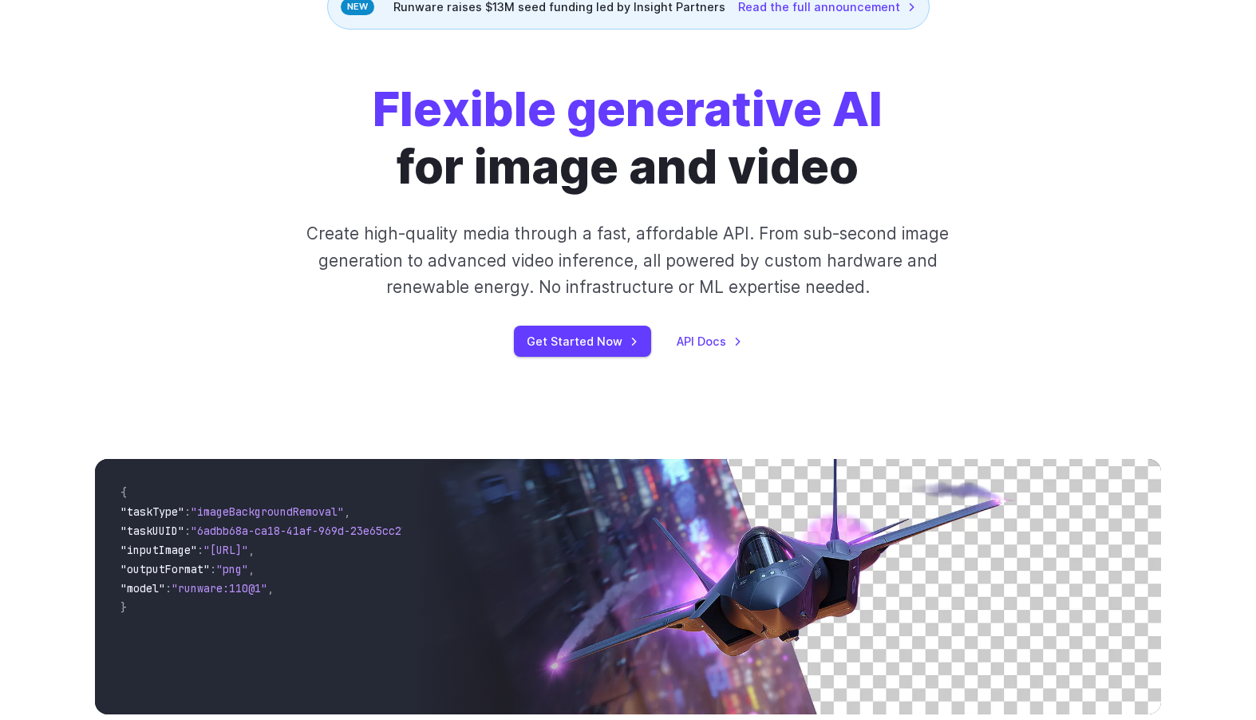
scroll to position [0, 0]
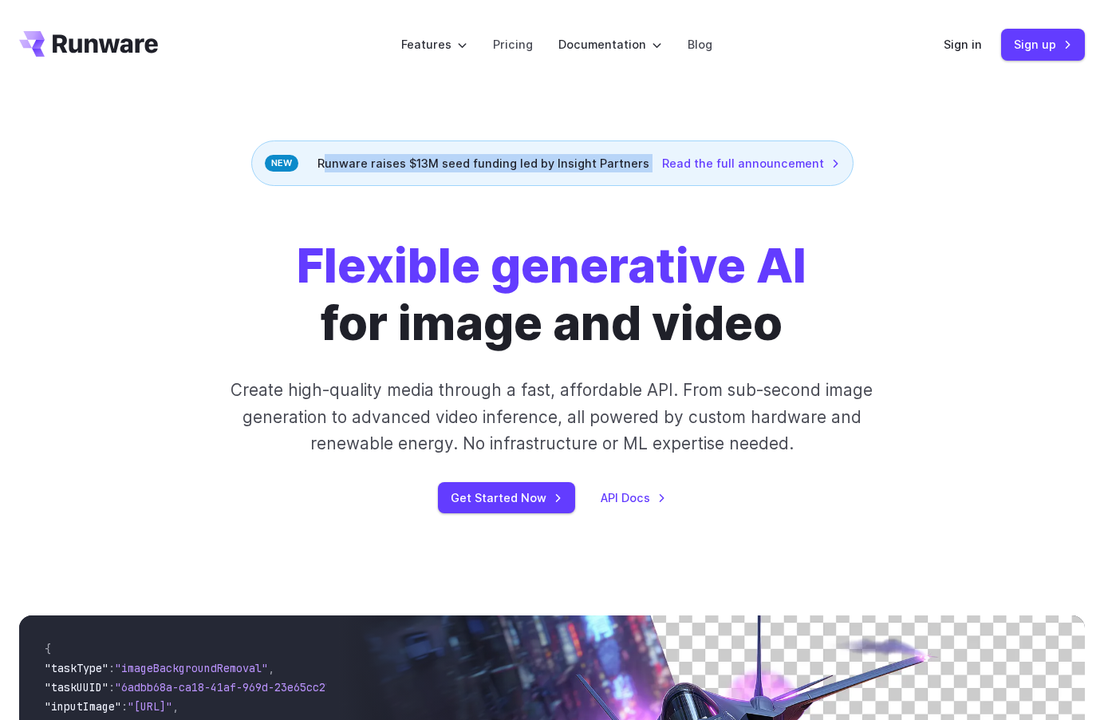
drag, startPoint x: 325, startPoint y: 160, endPoint x: 611, endPoint y: 218, distance: 292.1
drag, startPoint x: 645, startPoint y: 232, endPoint x: 577, endPoint y: 195, distance: 77.5
click at [644, 232] on div "Flexible generative AI for image and video Create high-quality media through a …" at bounding box center [552, 375] width 1104 height 378
drag, startPoint x: 577, startPoint y: 195, endPoint x: 435, endPoint y: 129, distance: 156.4
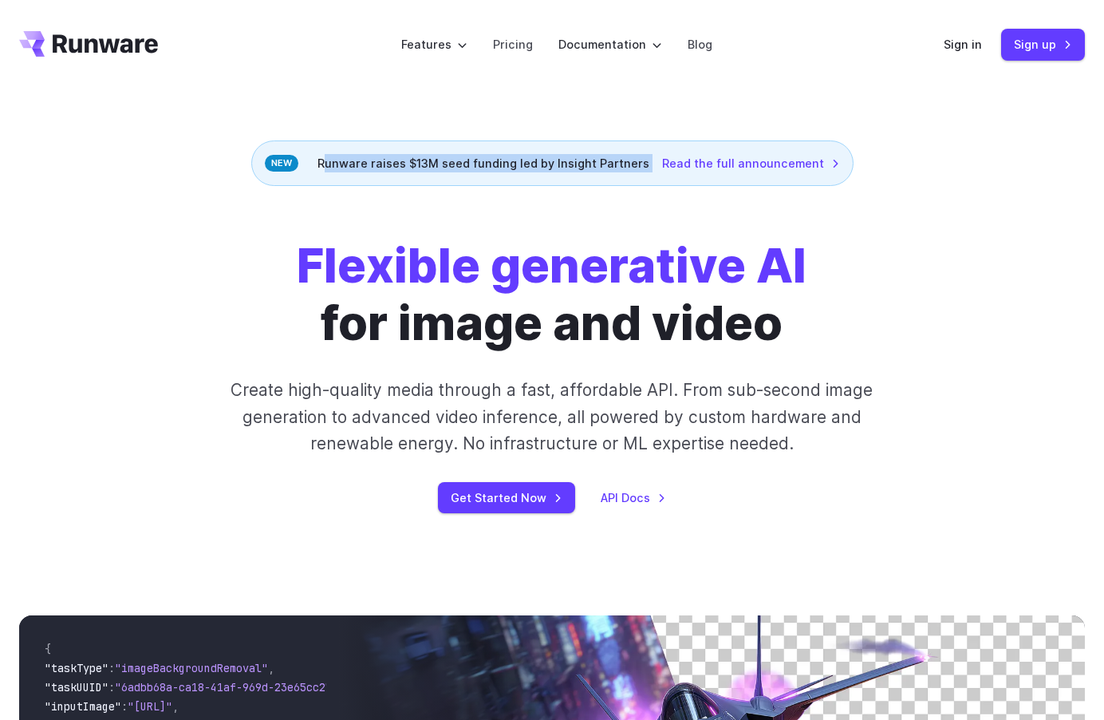
drag, startPoint x: 555, startPoint y: 178, endPoint x: 741, endPoint y: 248, distance: 198.7
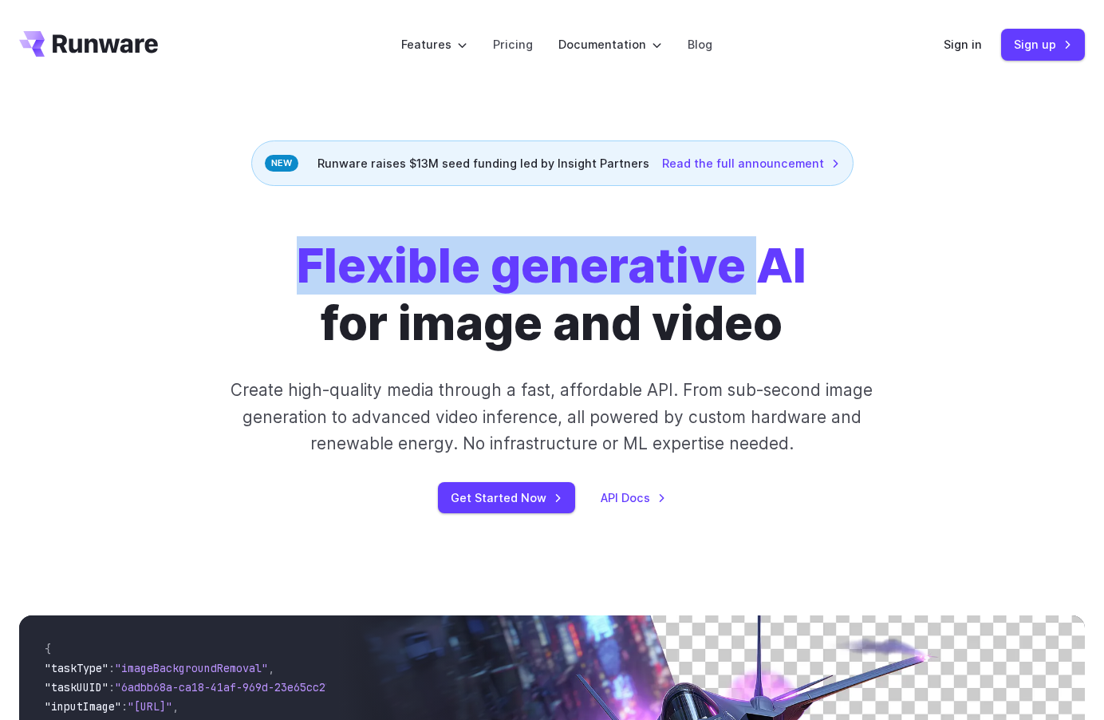
drag, startPoint x: 752, startPoint y: 251, endPoint x: 440, endPoint y: 147, distance: 329.8
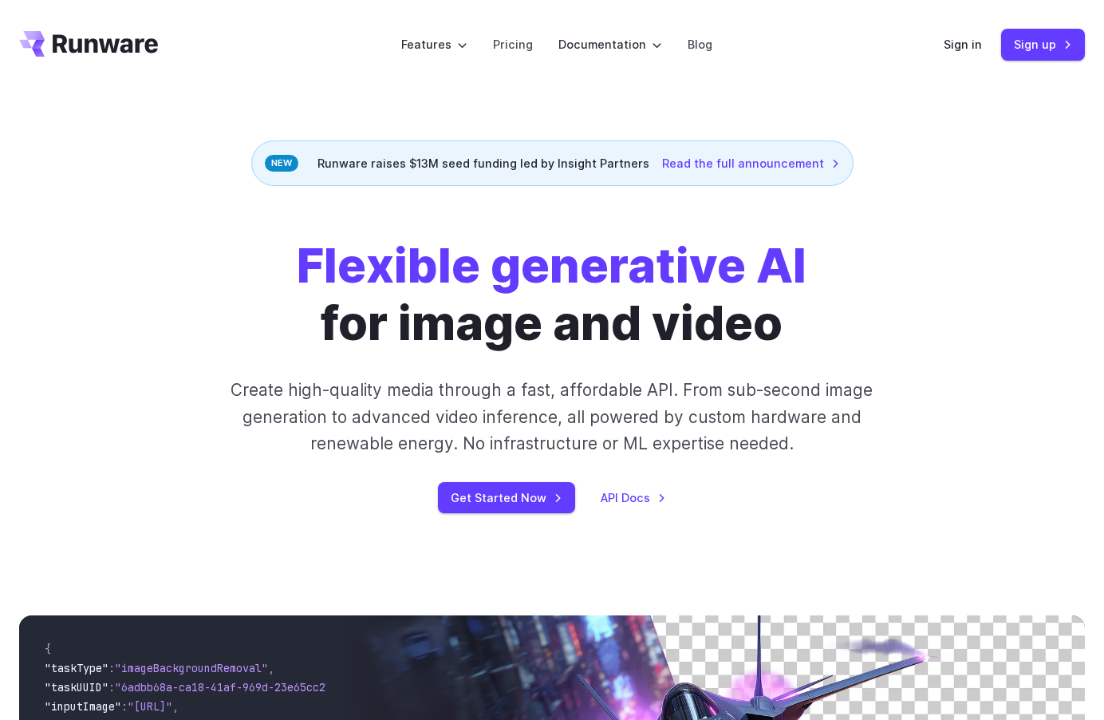
click at [432, 146] on div "Runware raises $13M seed funding led by Insight Partners Read the full announce…" at bounding box center [552, 162] width 602 height 45
drag, startPoint x: 391, startPoint y: 162, endPoint x: 626, endPoint y: 199, distance: 237.6
click at [626, 199] on div "Flexible generative AI for image and video Create high-quality media through a …" at bounding box center [552, 375] width 1104 height 378
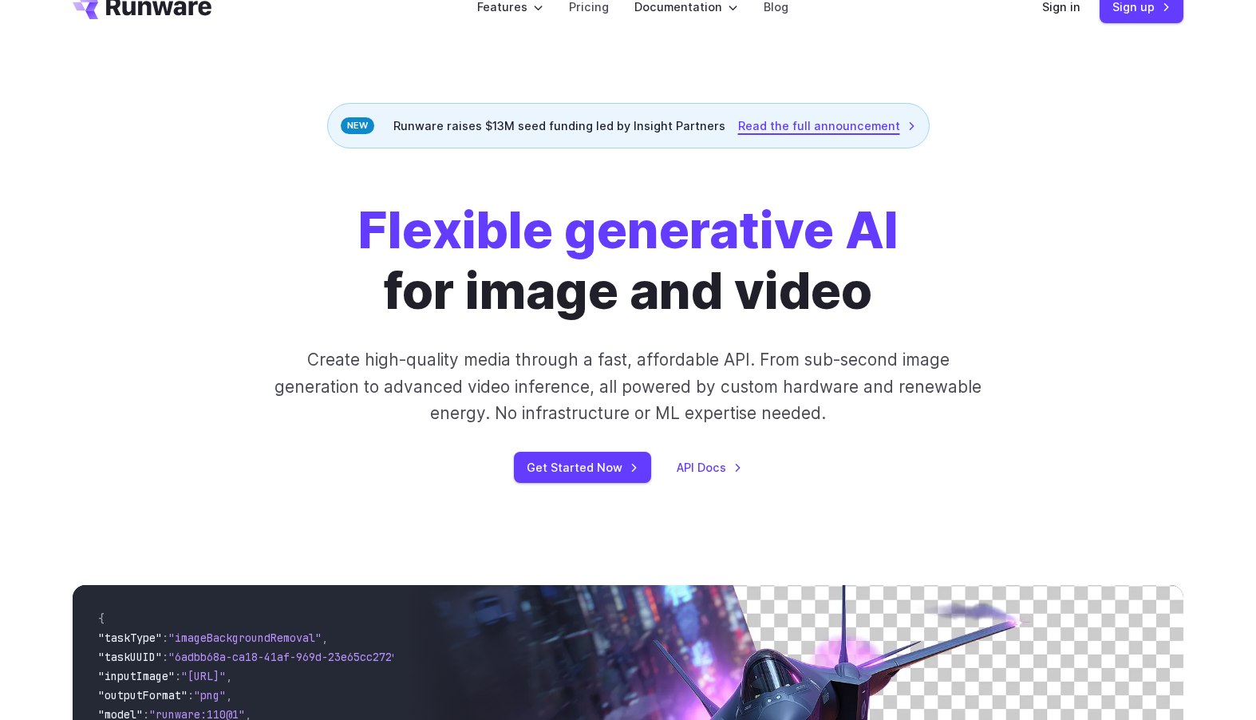
scroll to position [67, 0]
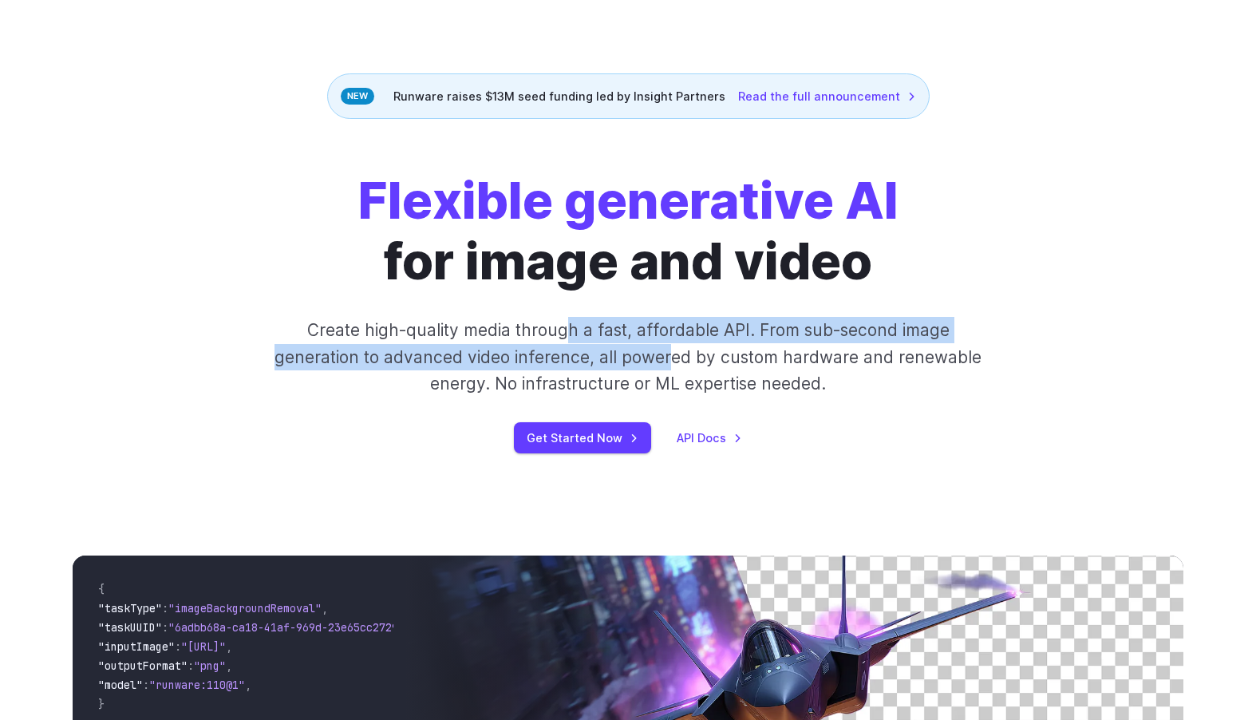
drag, startPoint x: 571, startPoint y: 338, endPoint x: 687, endPoint y: 362, distance: 118.3
click at [677, 357] on p "Create high-quality media through a fast, affordable API. From sub-second image…" at bounding box center [628, 357] width 711 height 80
click at [687, 362] on p "Create high-quality media through a fast, affordable API. From sub-second image…" at bounding box center [628, 357] width 711 height 80
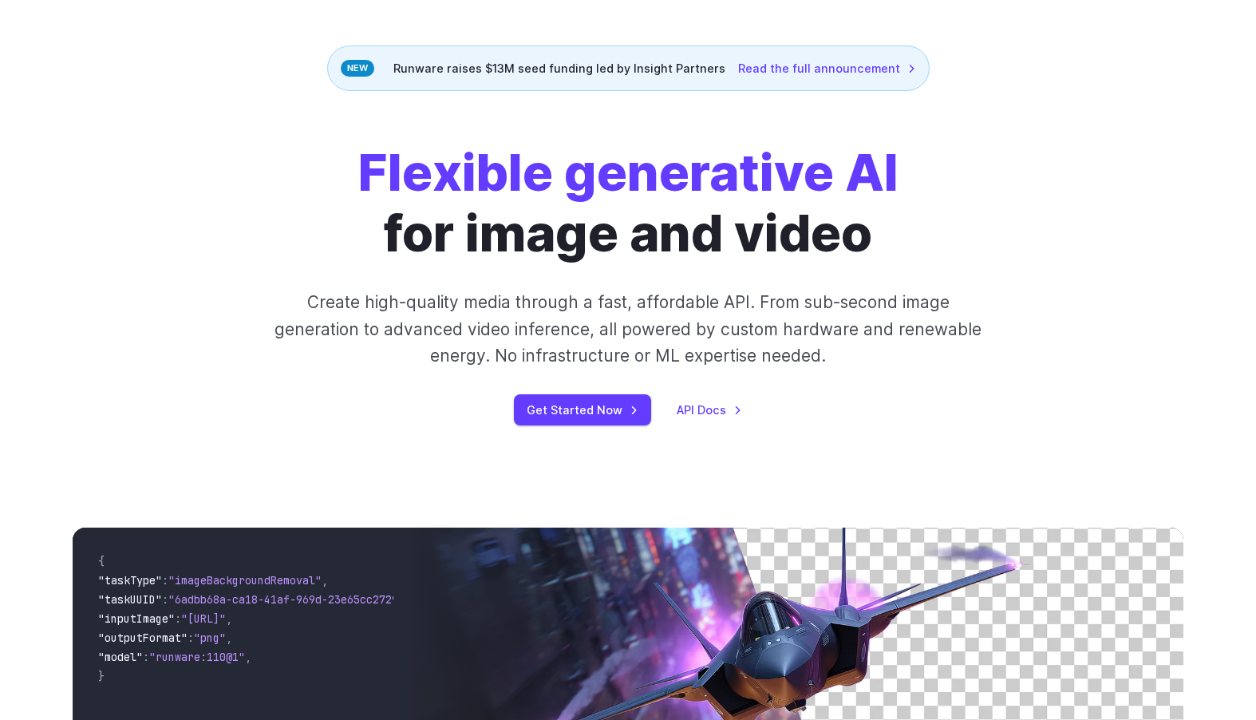
scroll to position [291, 0]
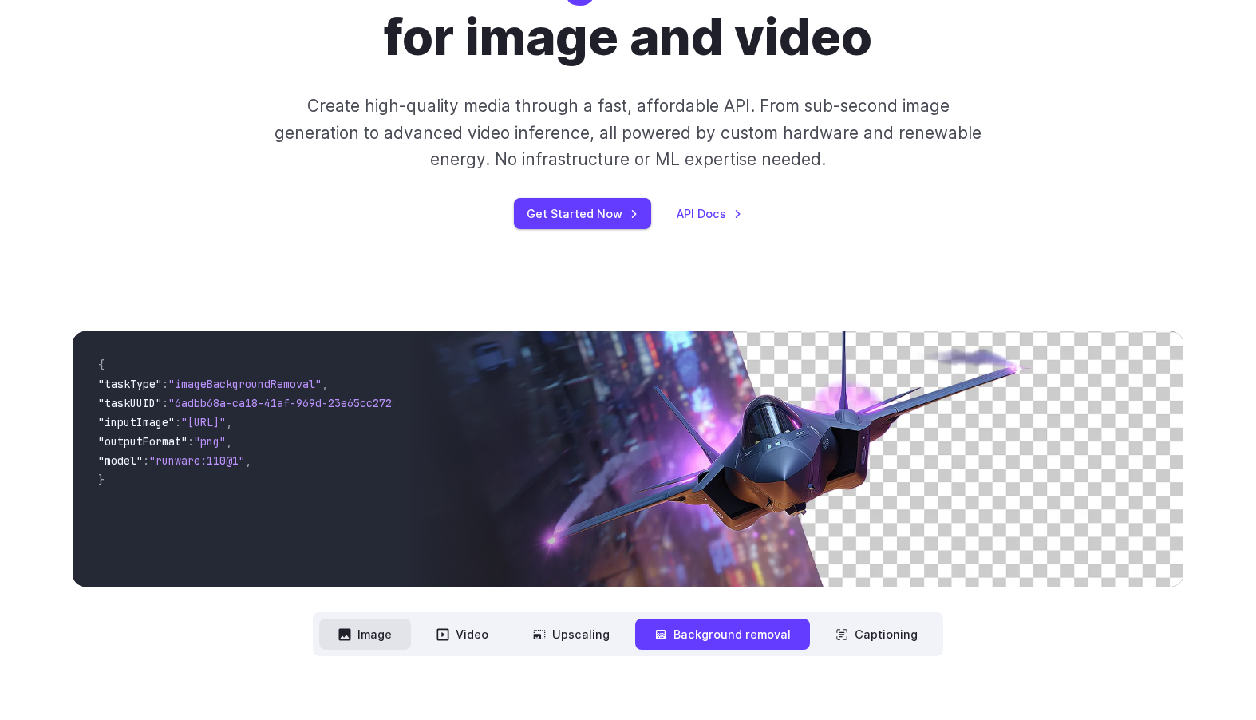
click at [368, 649] on button "Image" at bounding box center [365, 633] width 92 height 31
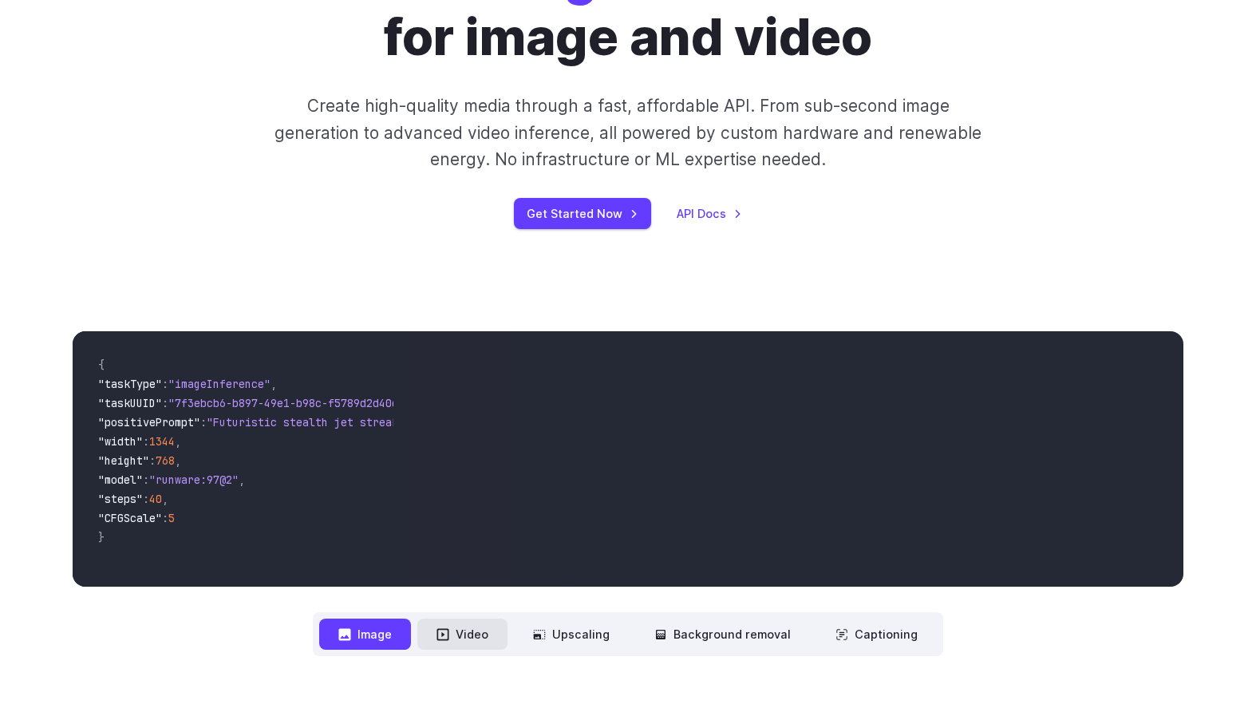
click at [477, 641] on button "Video" at bounding box center [462, 633] width 90 height 31
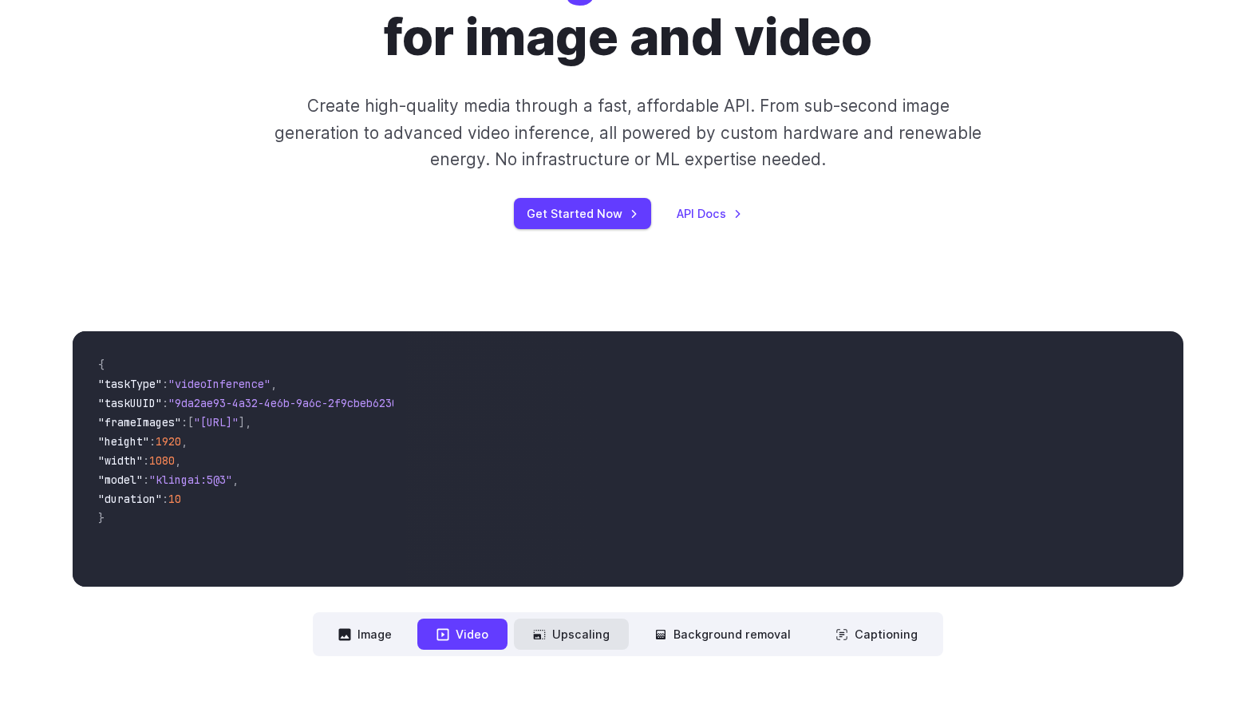
click at [578, 638] on button "Upscaling" at bounding box center [571, 633] width 115 height 31
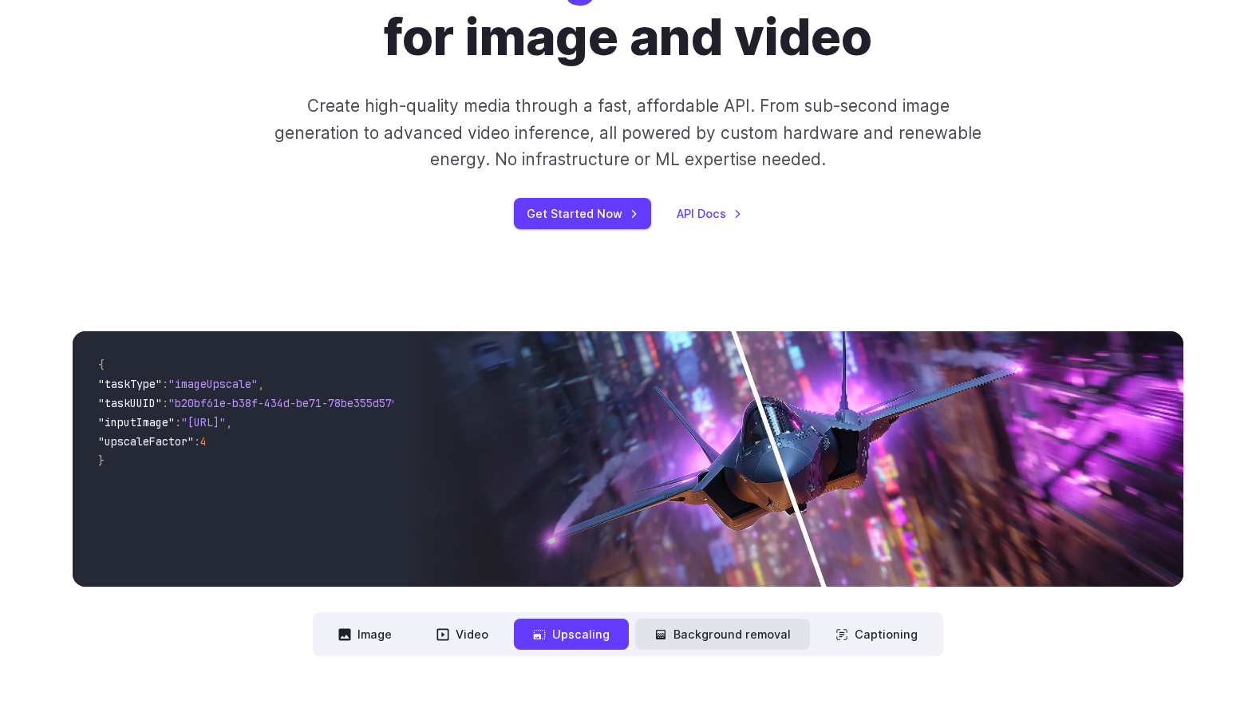
click at [710, 645] on button "Background removal" at bounding box center [722, 633] width 175 height 31
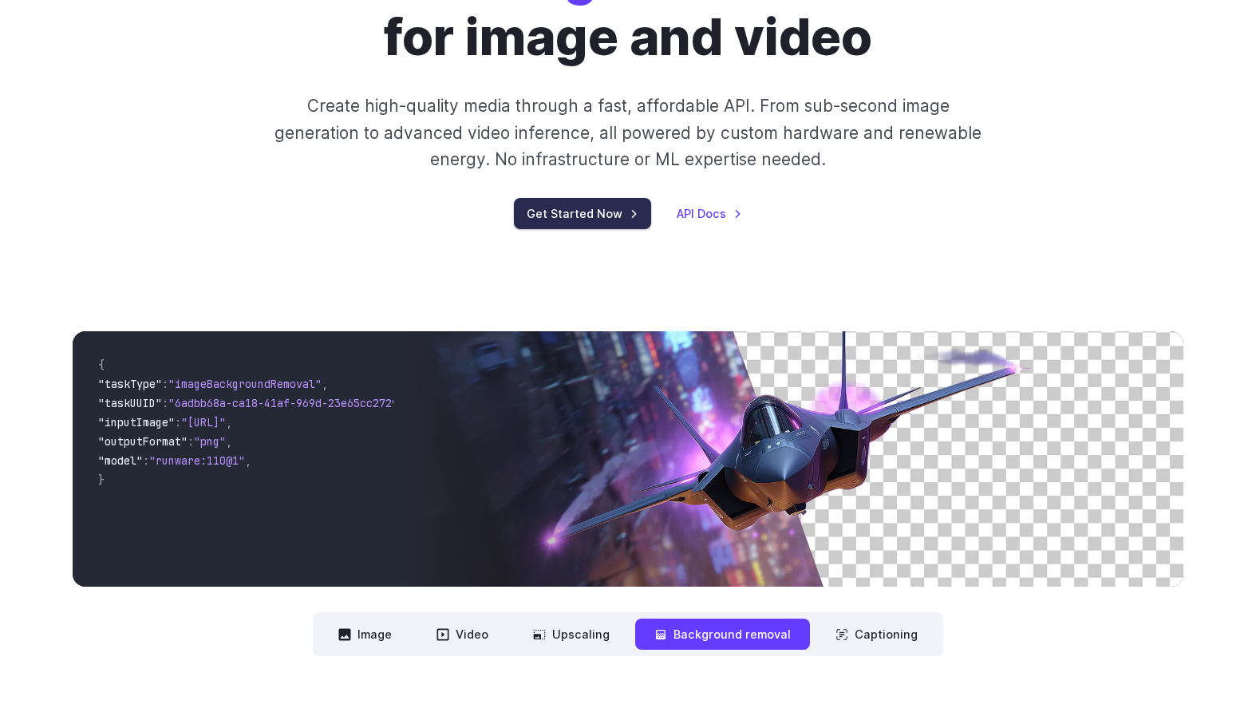
click at [577, 212] on link "Get Started Now" at bounding box center [582, 213] width 137 height 31
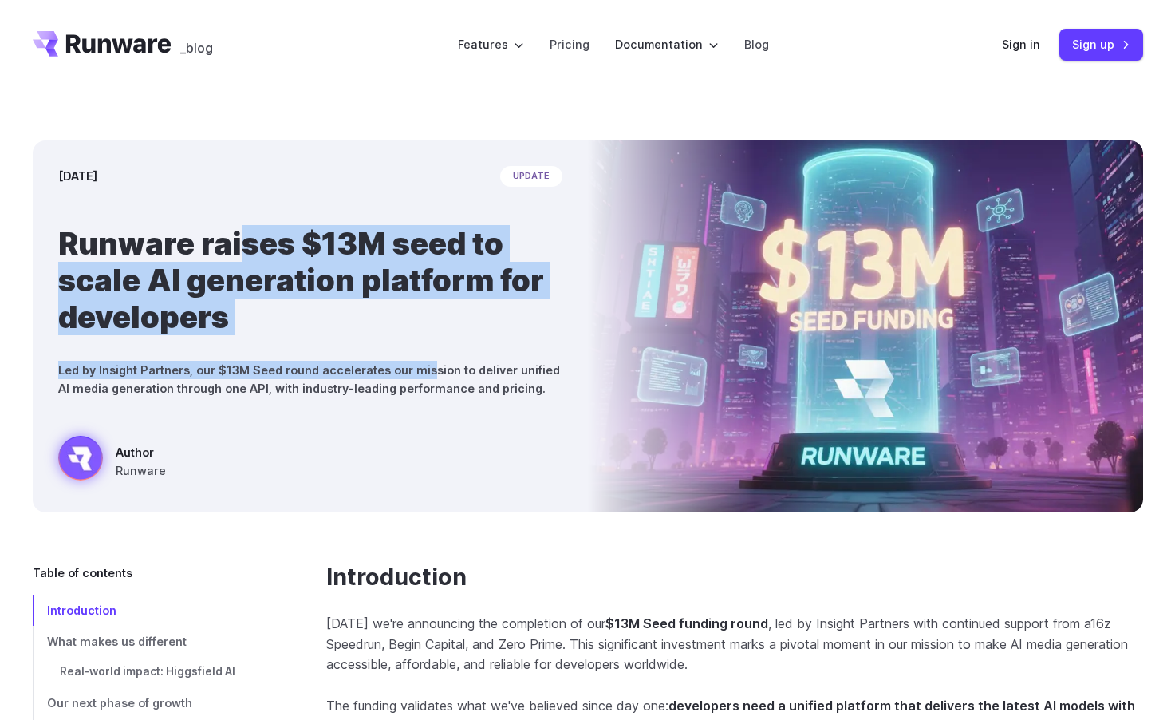
drag, startPoint x: 236, startPoint y: 239, endPoint x: 428, endPoint y: 385, distance: 241.4
click at [421, 377] on div "[DATE] update Runware raises $13M seed to scale AI generation platform for deve…" at bounding box center [310, 326] width 555 height 372
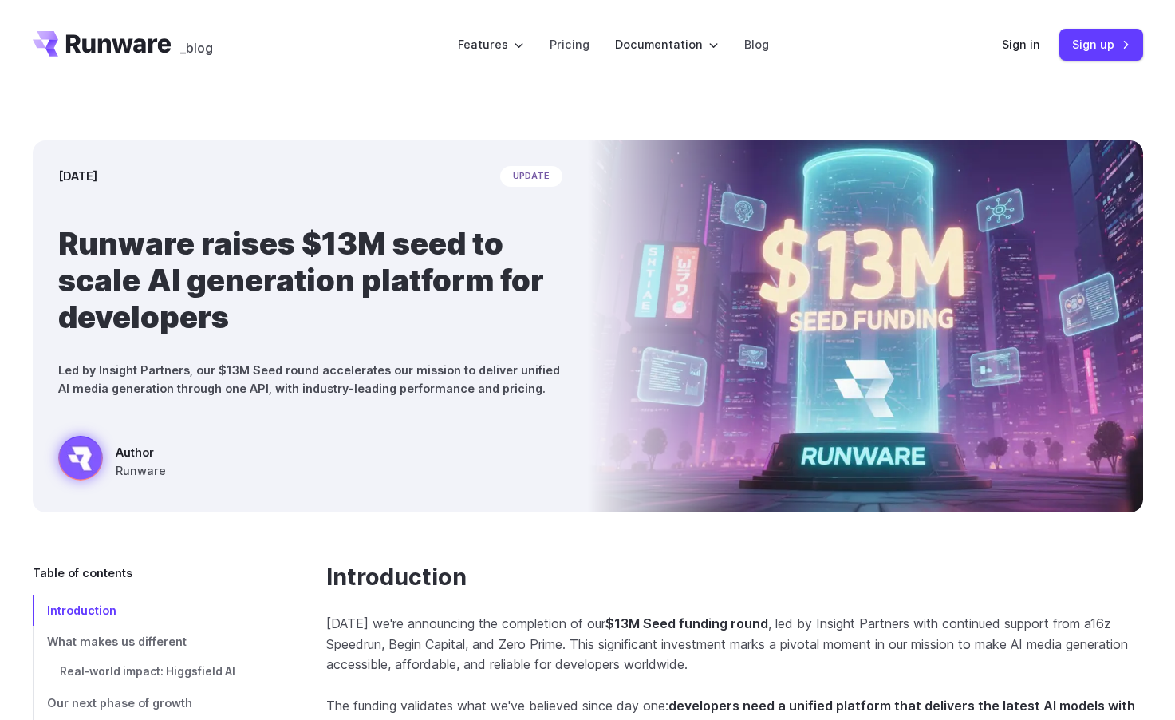
click at [430, 385] on p "Led by Insight Partners, our $13M Seed round accelerates our mission to deliver…" at bounding box center [310, 379] width 504 height 37
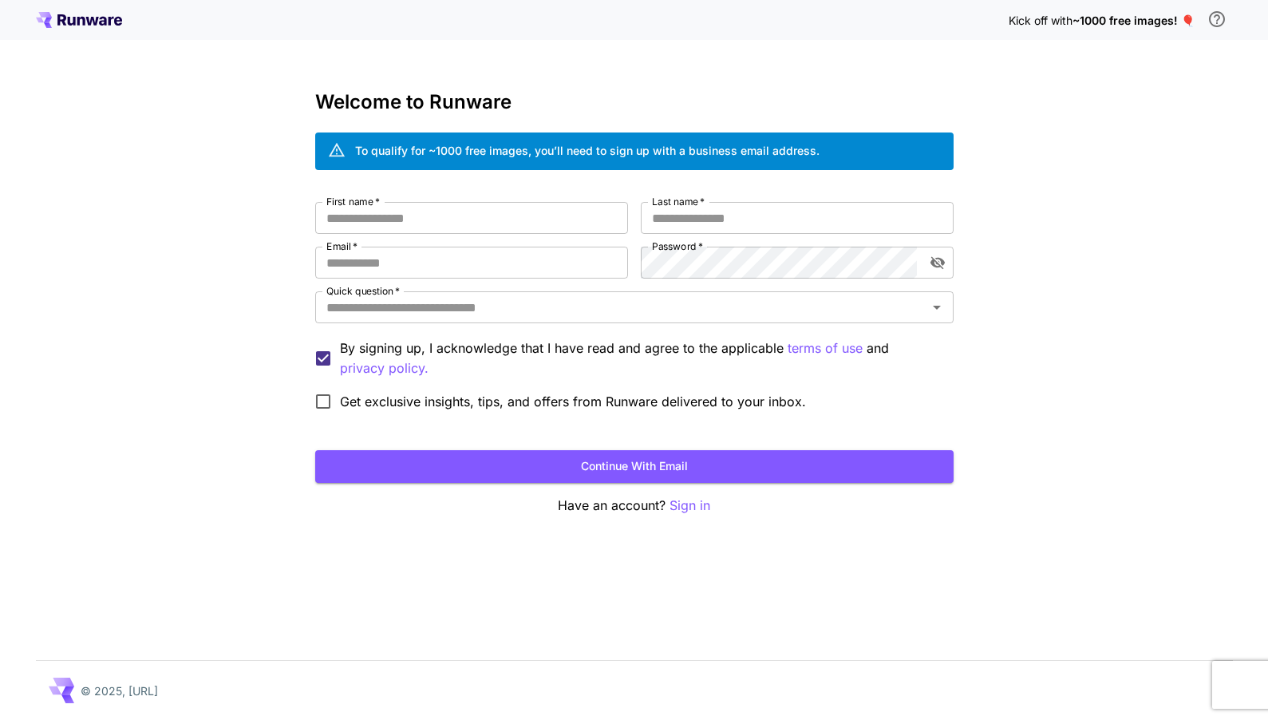
click at [570, 183] on div "Welcome to Runware To qualify for ~1000 free images, you’ll need to sign up wit…" at bounding box center [634, 303] width 638 height 424
click at [467, 221] on input "First name   *" at bounding box center [471, 218] width 313 height 32
click at [531, 259] on input "Email   *" at bounding box center [471, 263] width 313 height 32
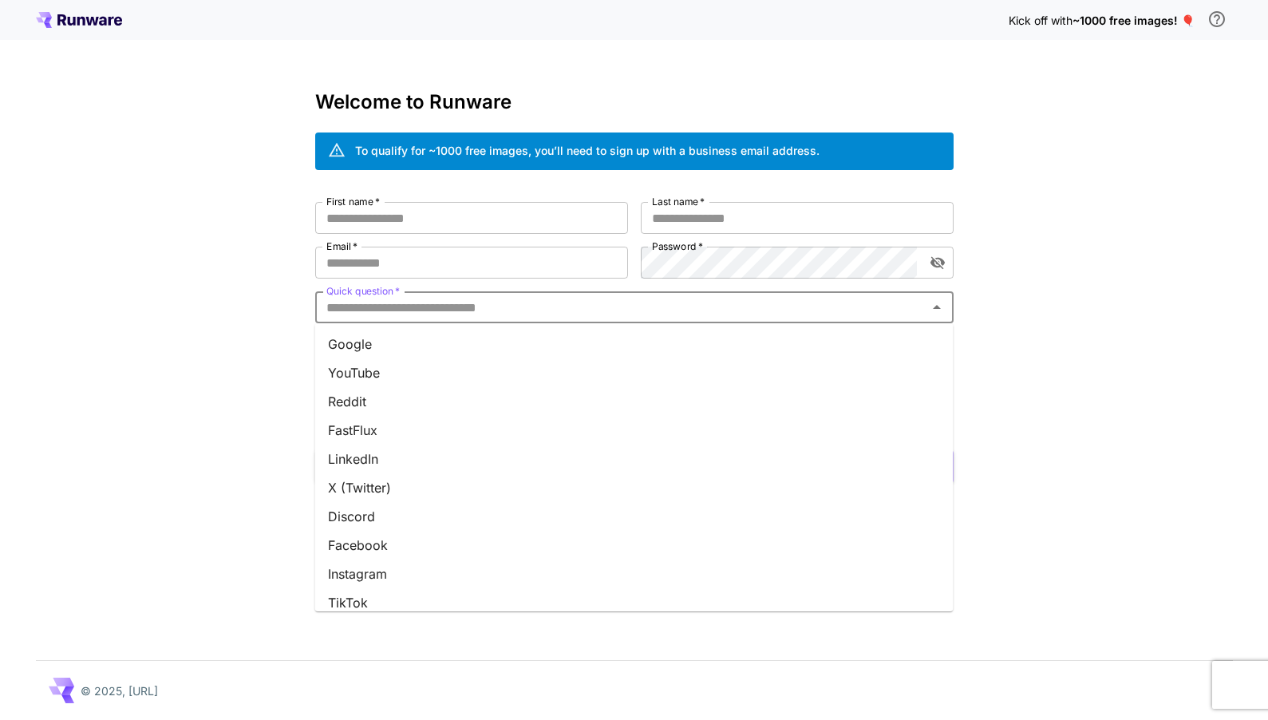
click at [635, 309] on input "Quick question   *" at bounding box center [621, 307] width 602 height 22
click at [597, 334] on li "Google" at bounding box center [634, 344] width 638 height 29
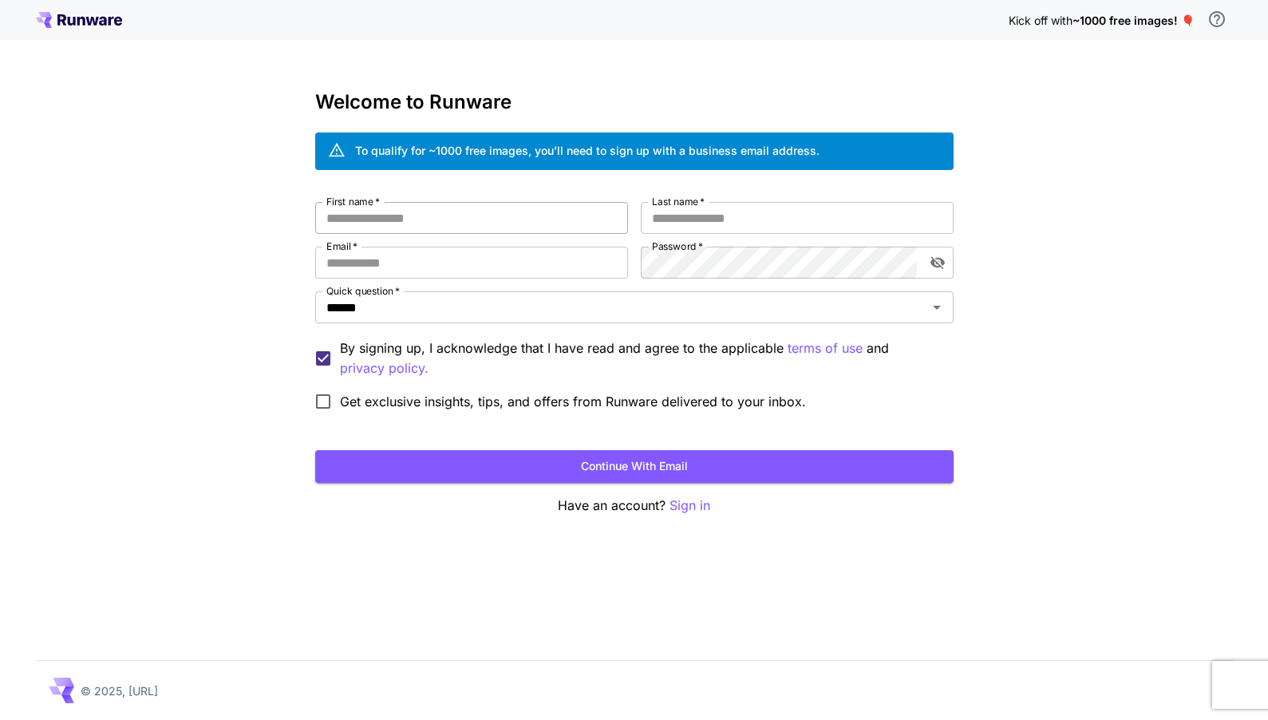
click at [435, 207] on input "First name   *" at bounding box center [471, 218] width 313 height 32
click at [533, 216] on input "First name   *" at bounding box center [471, 218] width 313 height 32
click at [509, 257] on input "Email   *" at bounding box center [471, 263] width 313 height 32
click at [614, 67] on div "Kick off with ~1000 free images! 🎈 Welcome to Runware To qualify for ~1000 free…" at bounding box center [634, 360] width 1268 height 720
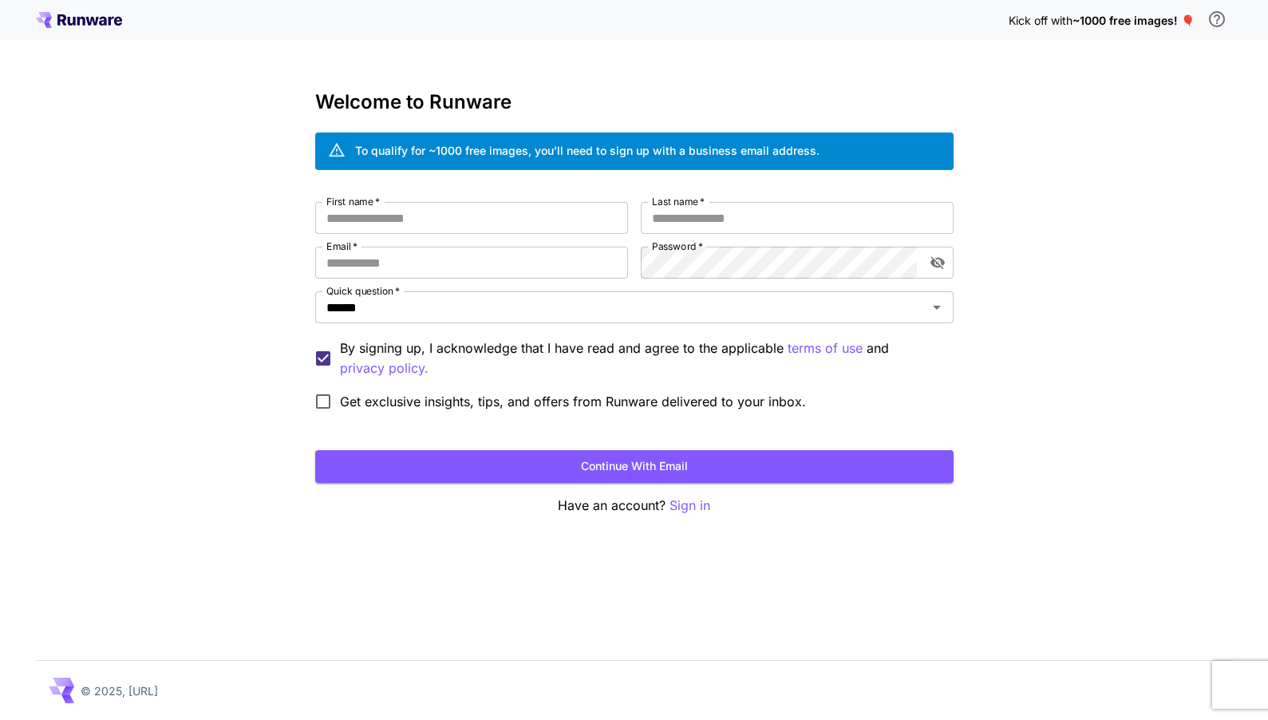
click at [1142, 15] on span "~1000 free images! 🎈" at bounding box center [1133, 21] width 122 height 14
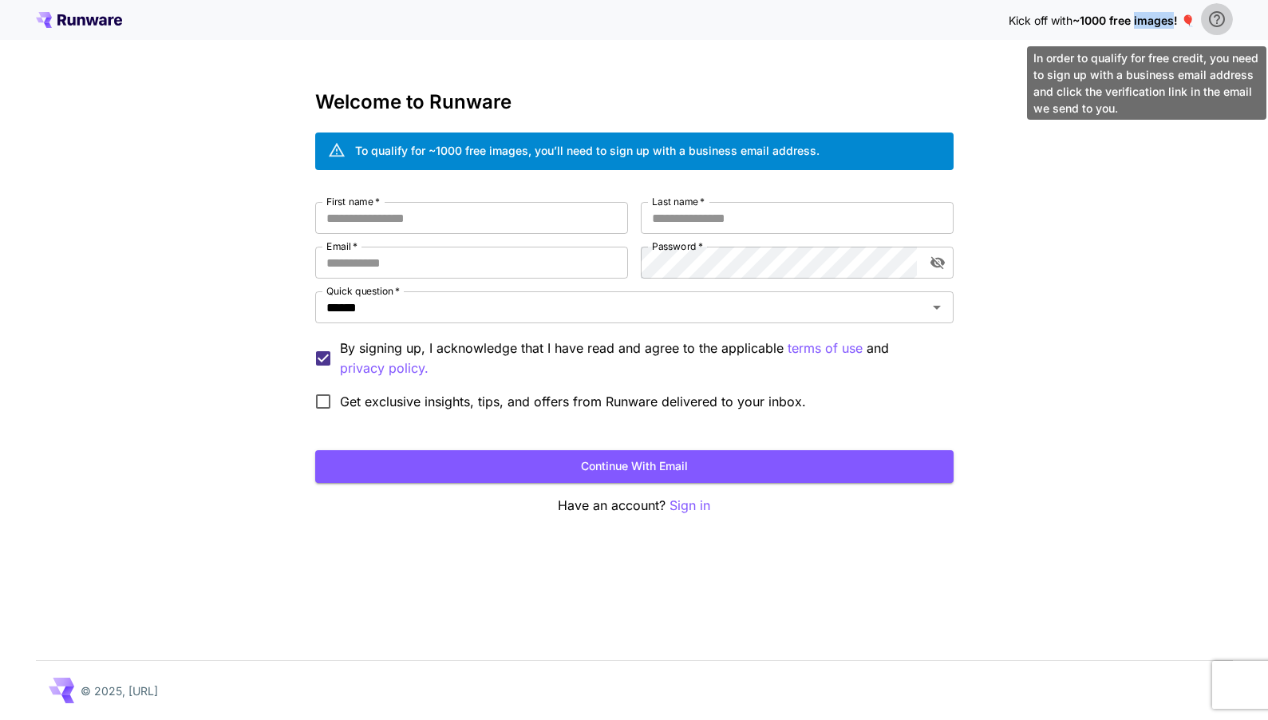
click at [1220, 25] on icon "\a In order to qualify for free credit, you need to sign up with a business ema…" at bounding box center [1217, 19] width 16 height 16
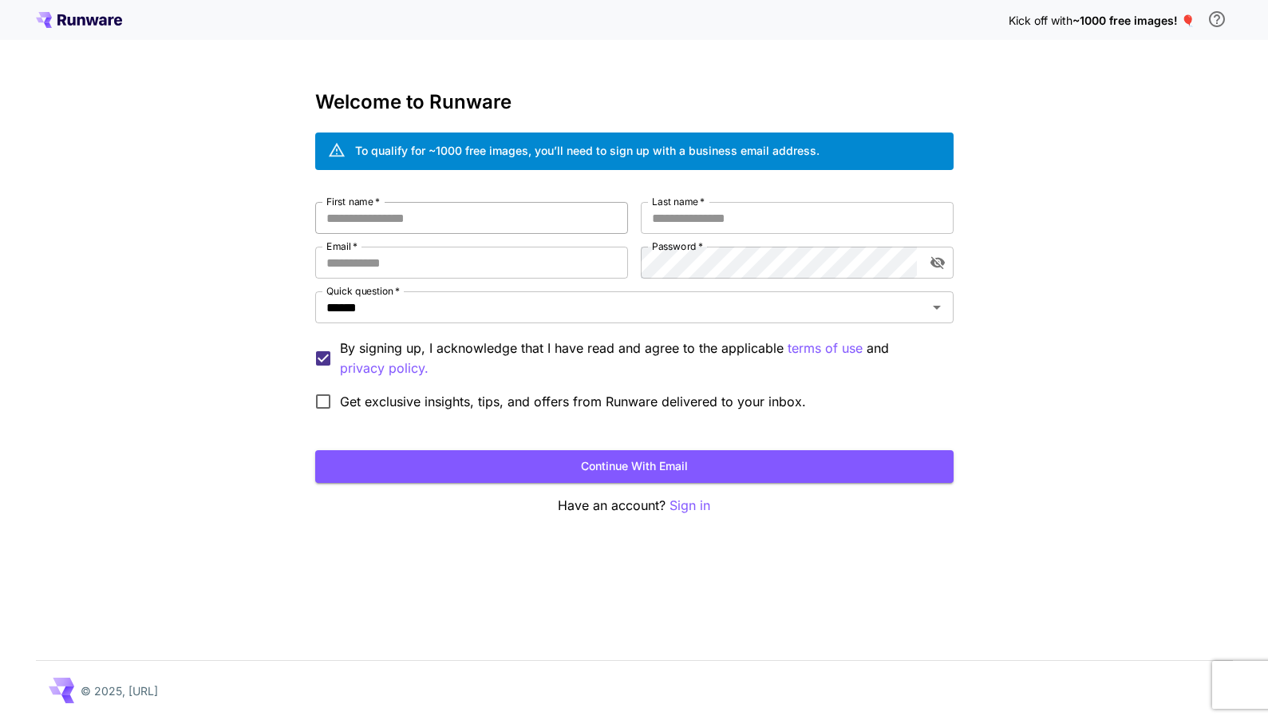
click at [555, 230] on input "First name   *" at bounding box center [471, 218] width 313 height 32
type input "**"
type input "***"
click at [481, 259] on input "Email   *" at bounding box center [471, 263] width 313 height 32
type input "**********"
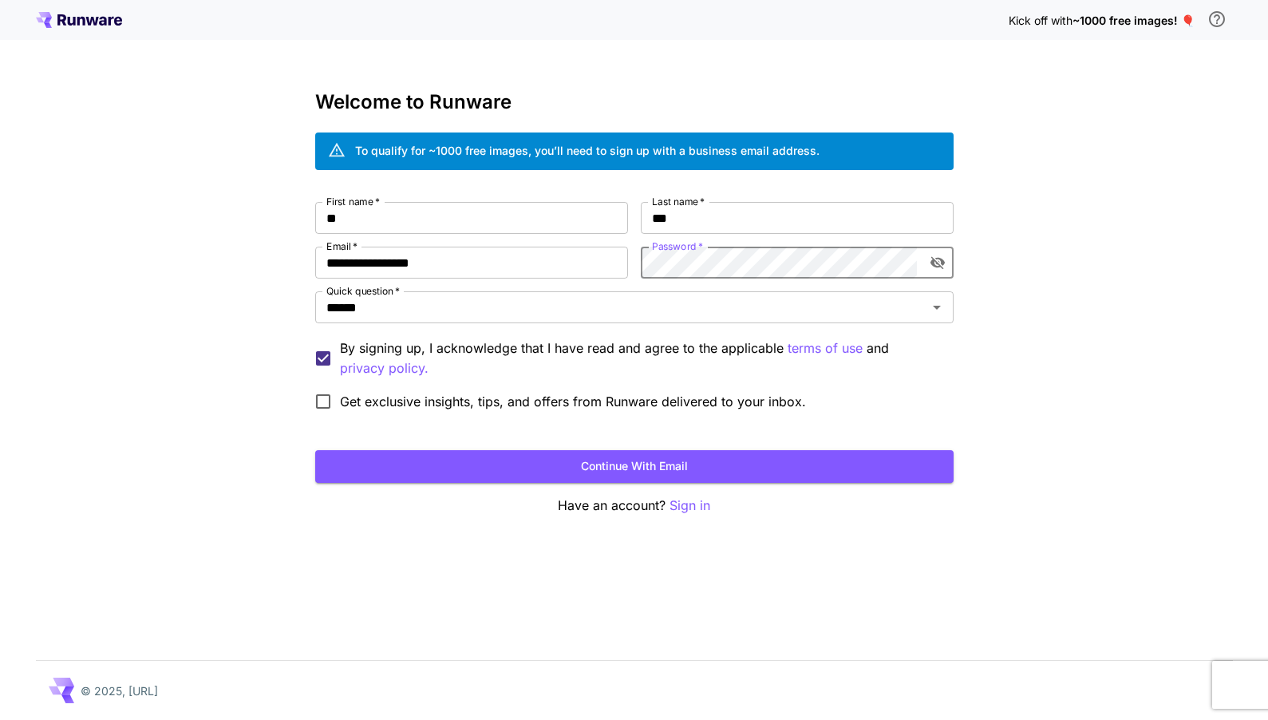
click at [938, 266] on icon "toggle password visibility" at bounding box center [937, 263] width 14 height 13
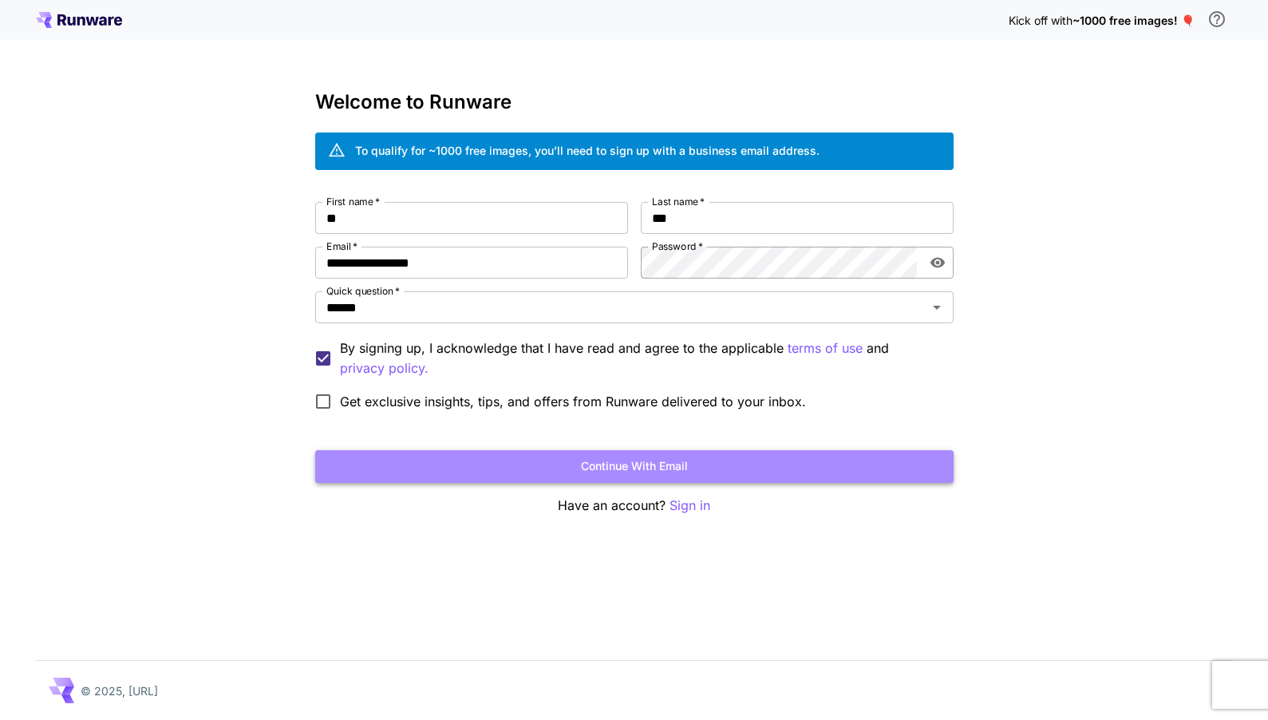
click at [422, 456] on button "Continue with email" at bounding box center [634, 466] width 638 height 33
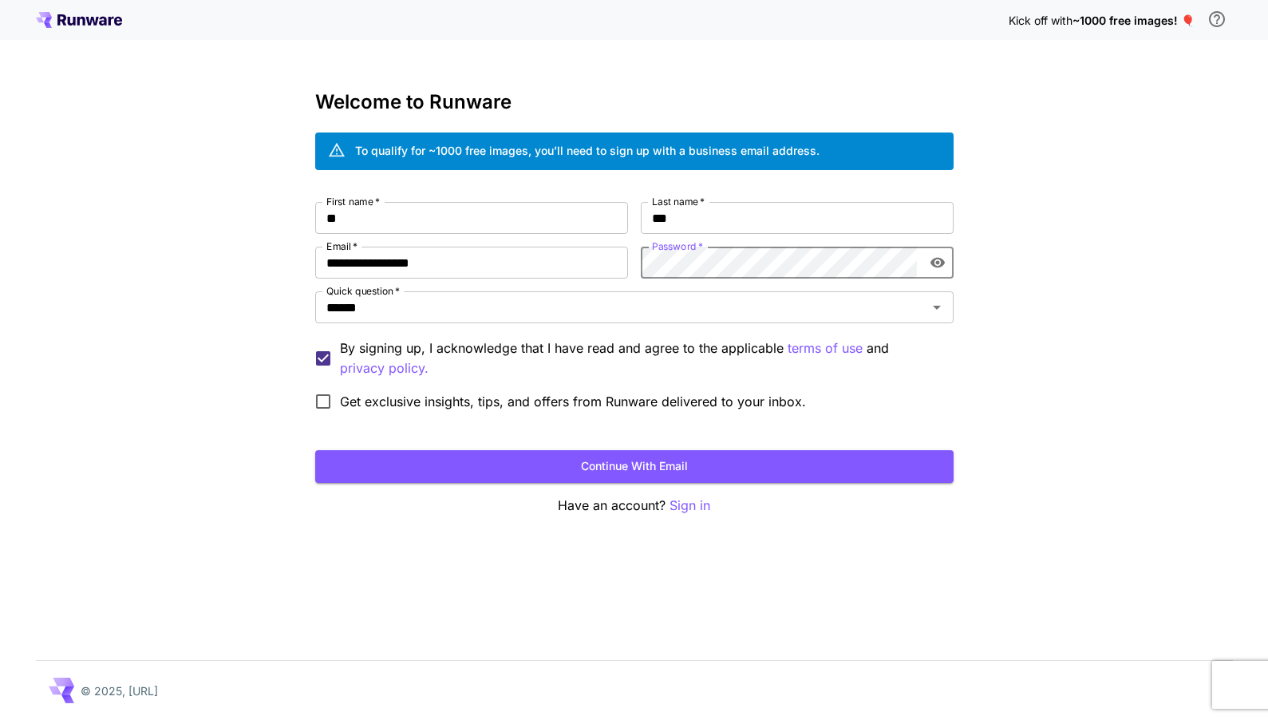
click at [973, 385] on div "**********" at bounding box center [634, 360] width 1268 height 720
click at [812, 472] on button "Continue with email" at bounding box center [634, 466] width 638 height 33
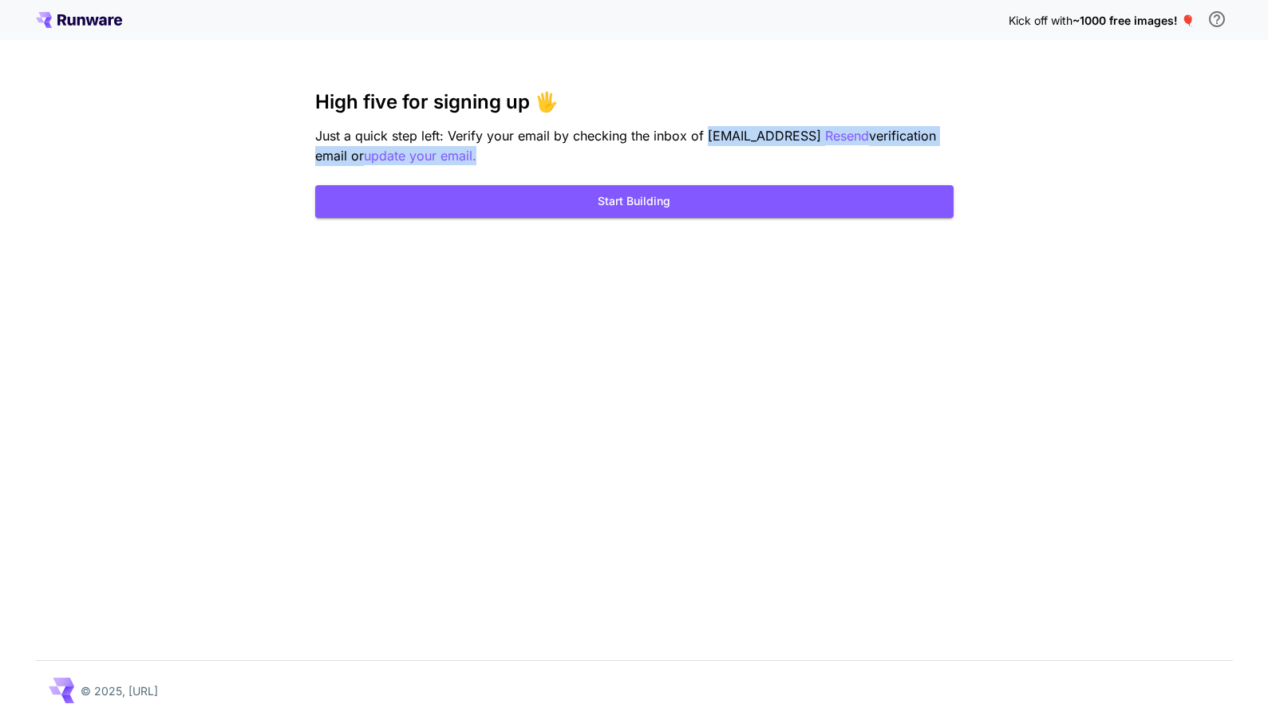
drag, startPoint x: 732, startPoint y: 144, endPoint x: 849, endPoint y: 162, distance: 117.9
click at [845, 162] on p "Just a quick step left: Verify your email by checking the inbox of luluo@creati…" at bounding box center [634, 146] width 638 height 40
drag, startPoint x: 849, startPoint y: 162, endPoint x: 669, endPoint y: 126, distance: 183.9
click at [693, 130] on p "Just a quick step left: Verify your email by checking the inbox of luluo@creati…" at bounding box center [634, 146] width 638 height 40
click at [669, 126] on p "Just a quick step left: Verify your email by checking the inbox of luluo@creati…" at bounding box center [634, 146] width 638 height 40
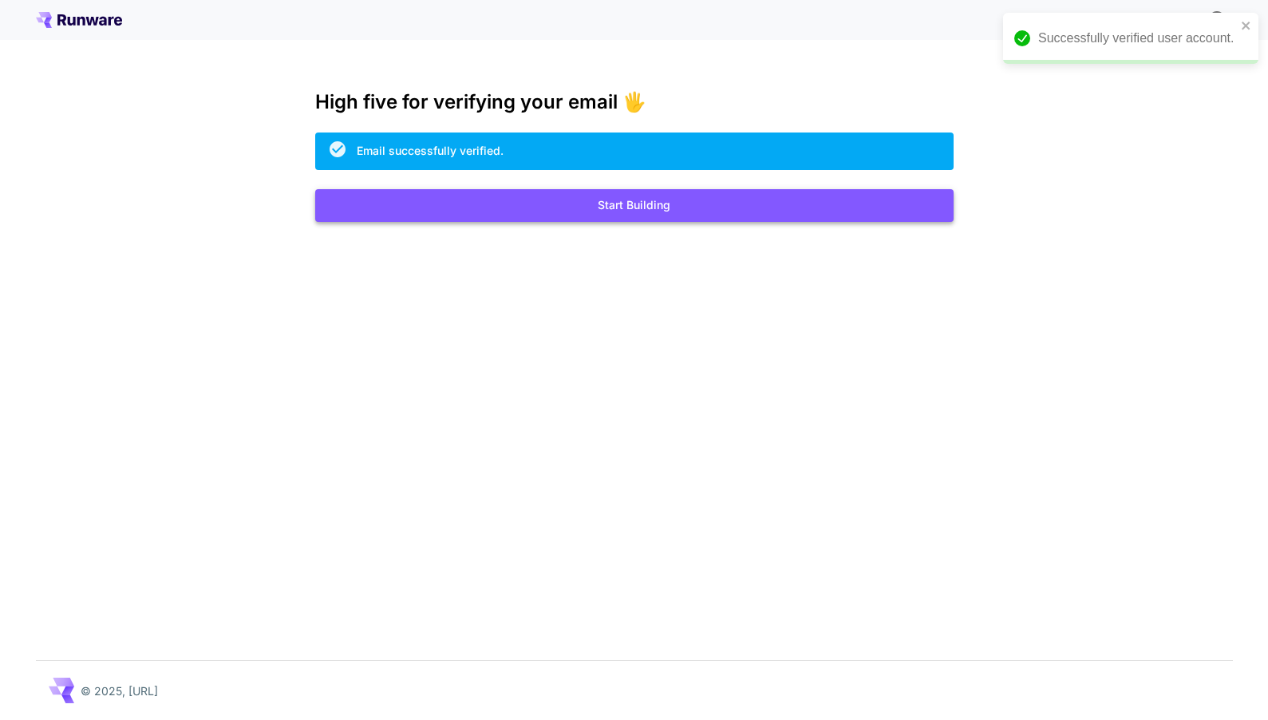
click at [702, 204] on button "Start Building" at bounding box center [634, 205] width 638 height 33
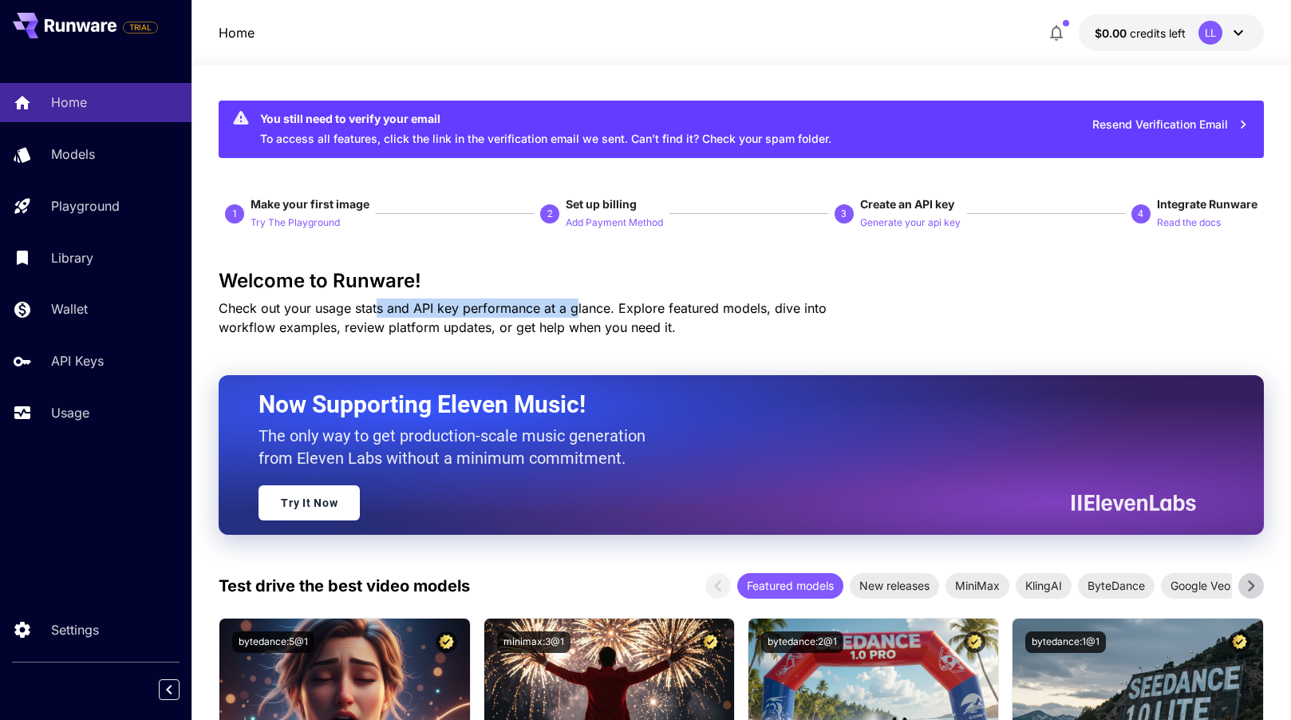
drag, startPoint x: 389, startPoint y: 309, endPoint x: 583, endPoint y: 318, distance: 194.9
click at [575, 317] on p "Check out your usage stats and API key performance at a glance. Explore feature…" at bounding box center [551, 317] width 664 height 38
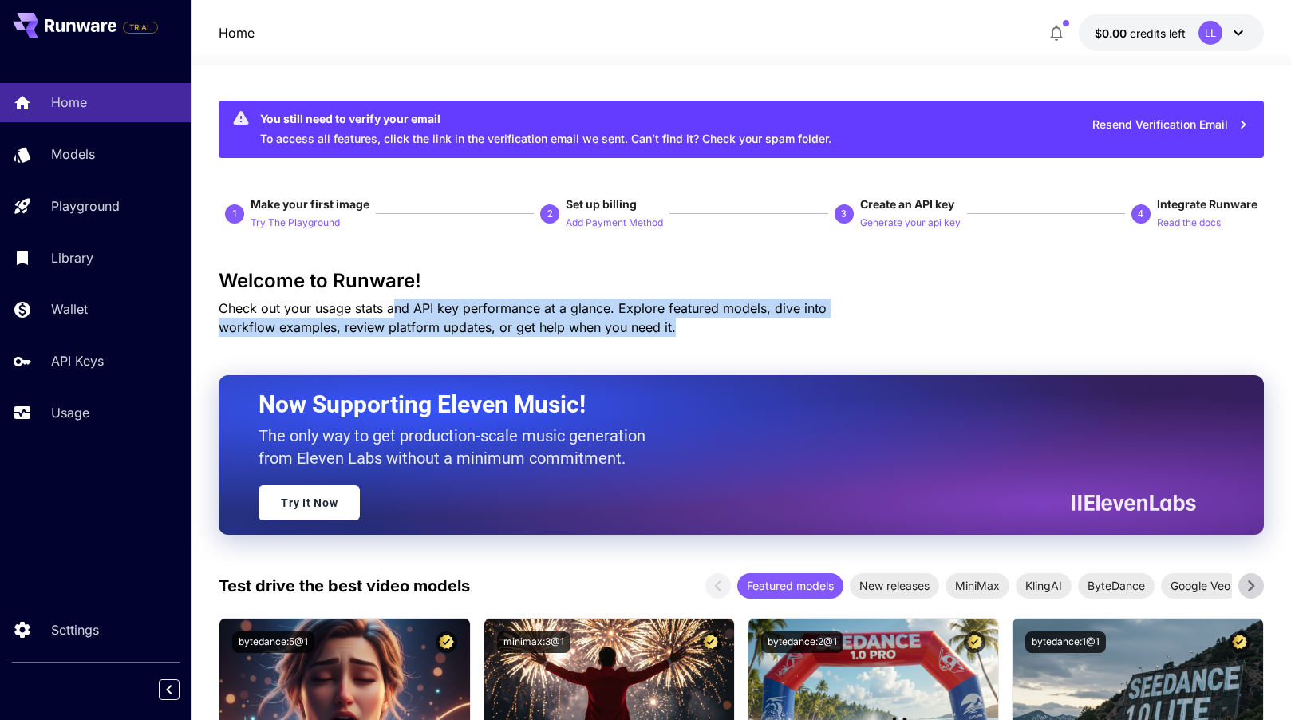
drag, startPoint x: 608, startPoint y: 326, endPoint x: 353, endPoint y: 307, distance: 255.2
click at [366, 307] on p "Check out your usage stats and API key performance at a glance. Explore feature…" at bounding box center [551, 317] width 664 height 38
drag, startPoint x: 326, startPoint y: 306, endPoint x: 602, endPoint y: 337, distance: 277.8
drag, startPoint x: 641, startPoint y: 341, endPoint x: 381, endPoint y: 302, distance: 263.8
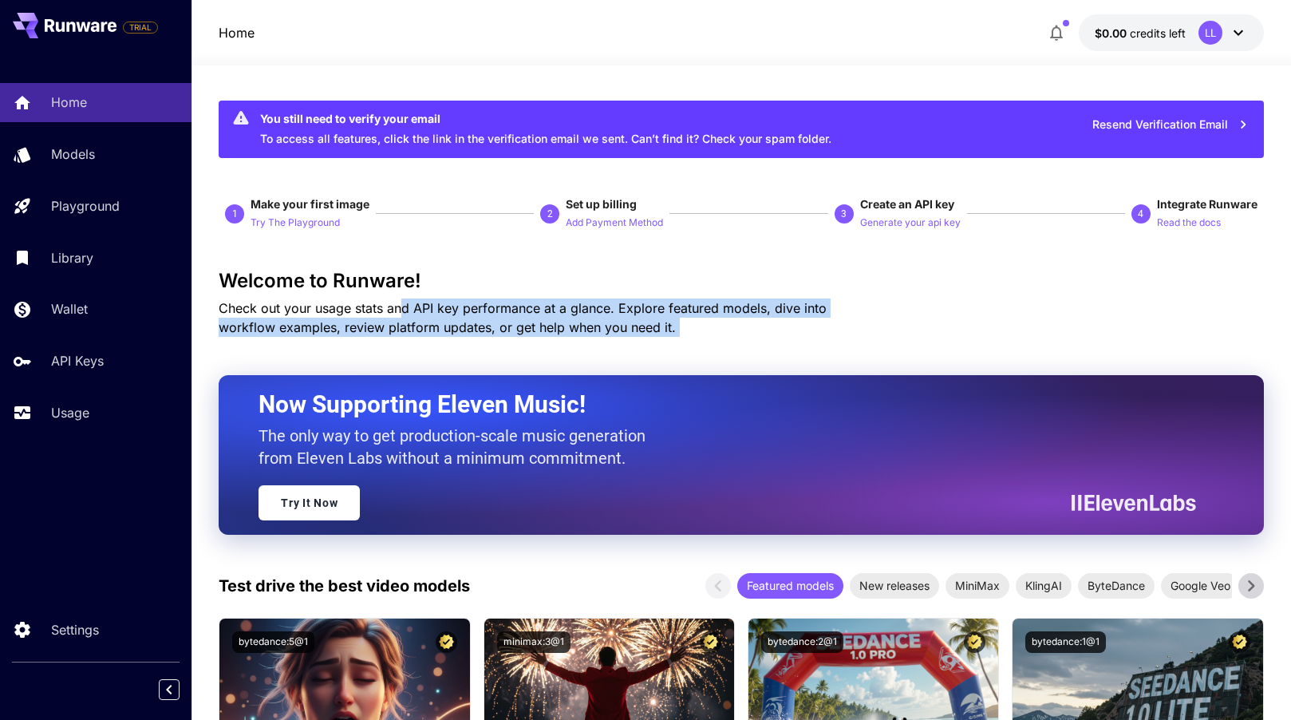
drag, startPoint x: 388, startPoint y: 302, endPoint x: 606, endPoint y: 336, distance: 221.3
click at [606, 336] on p "Check out your usage stats and API key performance at a glance. Explore feature…" at bounding box center [551, 317] width 664 height 38
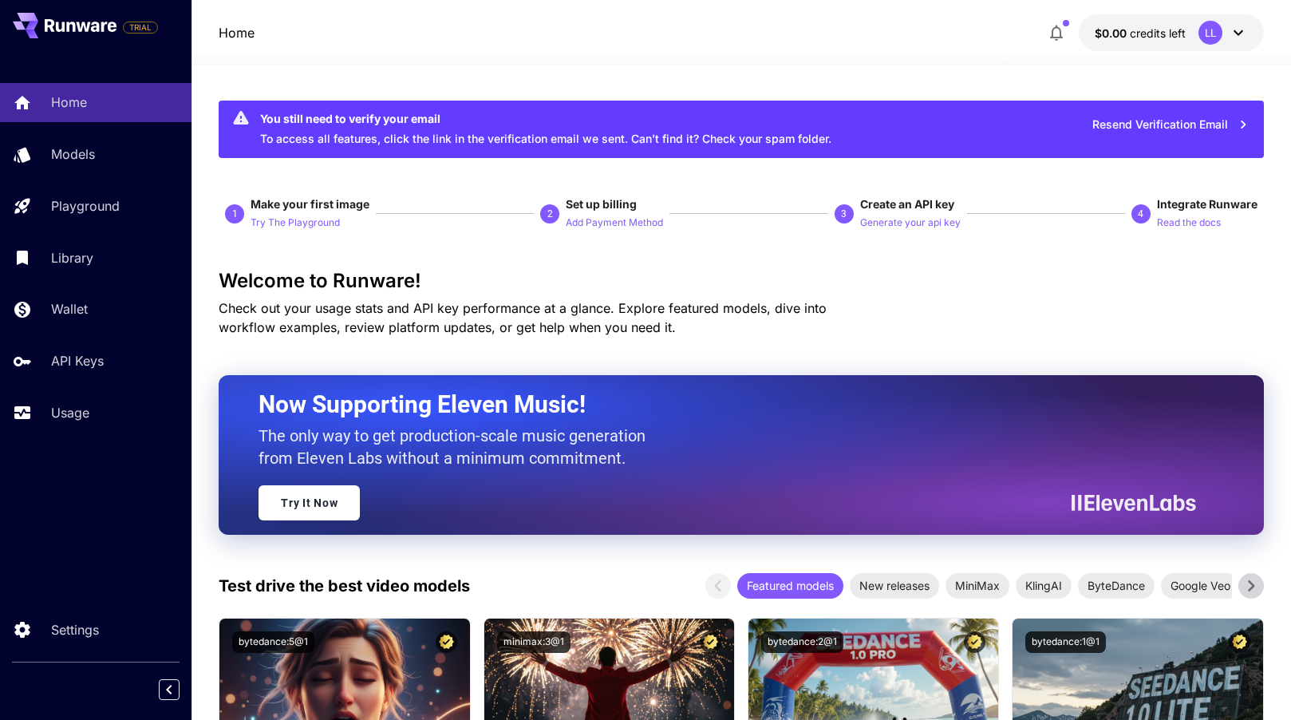
click at [608, 336] on p "Check out your usage stats and API key performance at a glance. Explore feature…" at bounding box center [551, 317] width 664 height 38
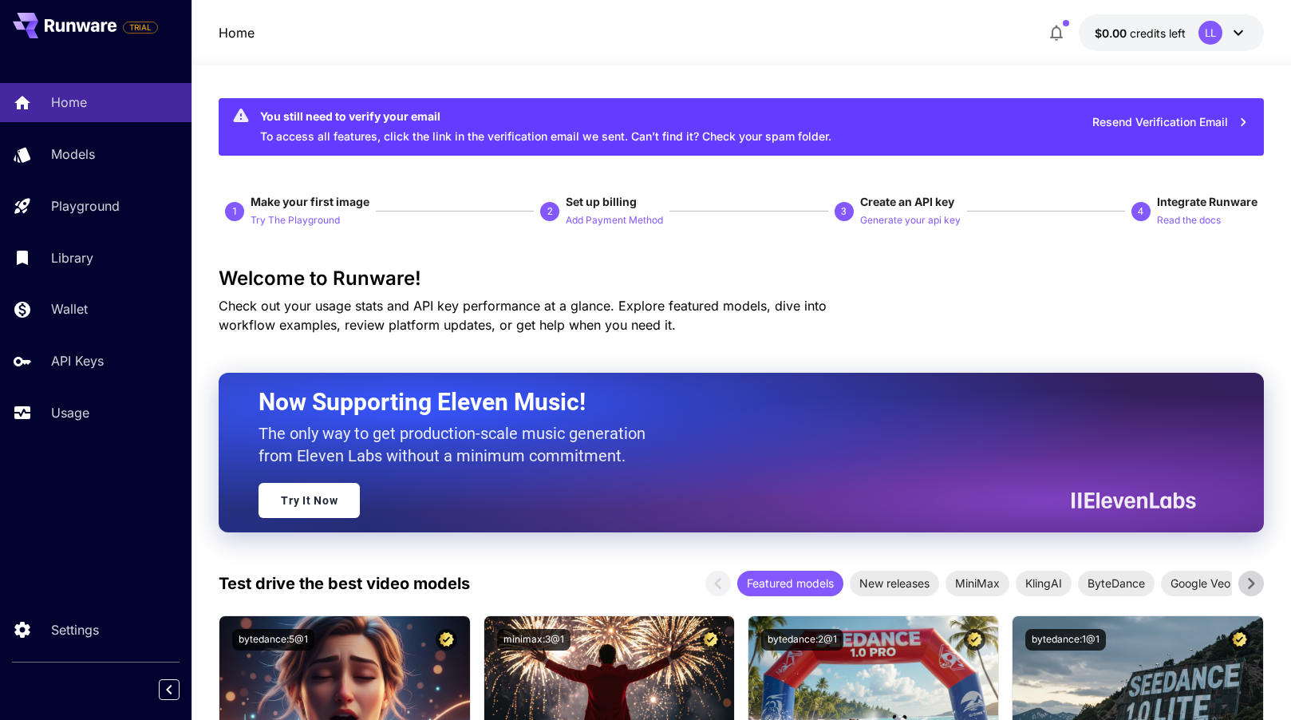
scroll to position [67, 0]
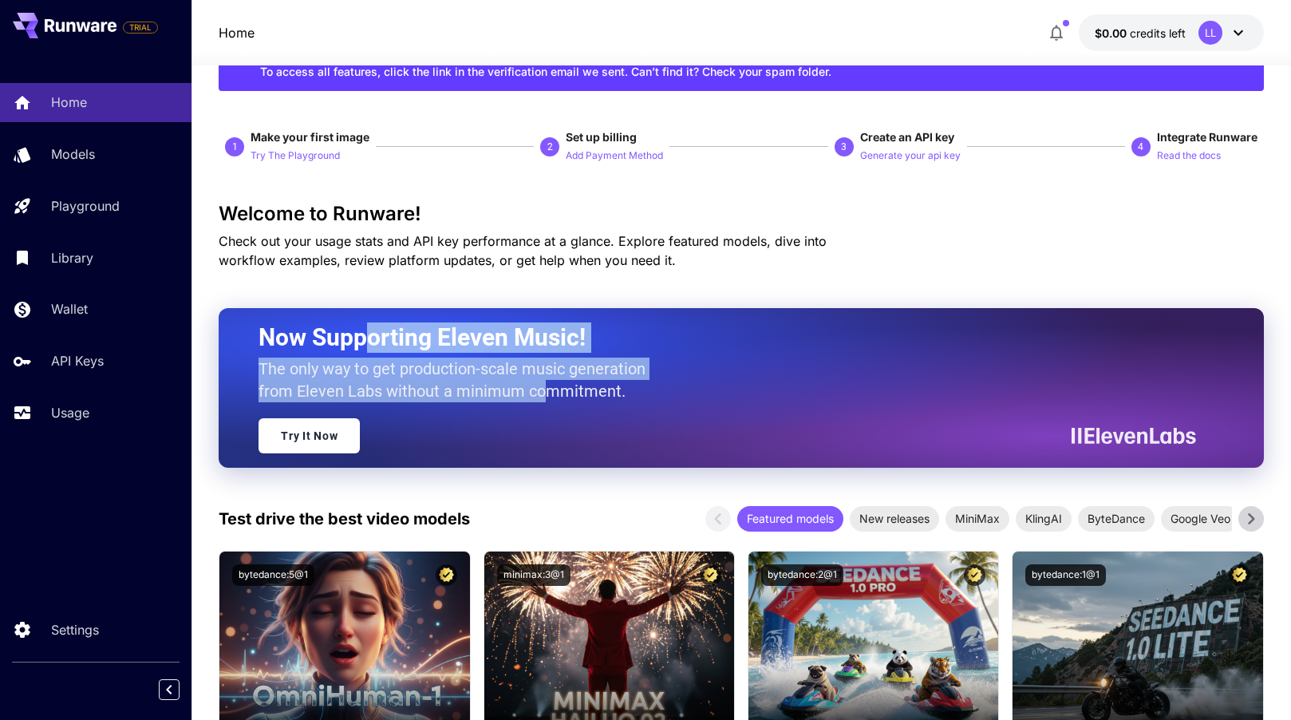
drag, startPoint x: 370, startPoint y: 349, endPoint x: 566, endPoint y: 393, distance: 200.3
click at [546, 387] on div "Now Supporting Eleven Music! The only way to get production-scale music generat…" at bounding box center [721, 387] width 925 height 131
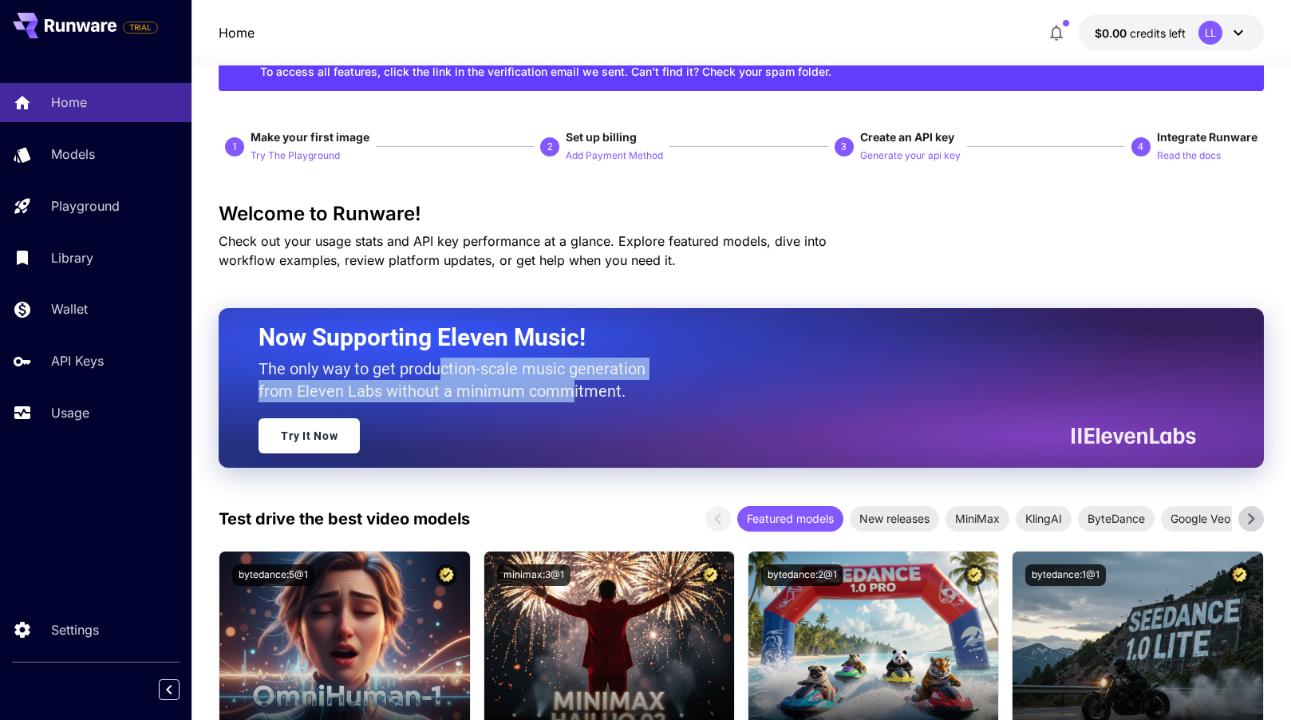
drag, startPoint x: 566, startPoint y: 394, endPoint x: 345, endPoint y: 339, distance: 227.8
click at [401, 351] on div "Now Supporting Eleven Music! The only way to get production-scale music generat…" at bounding box center [721, 387] width 925 height 131
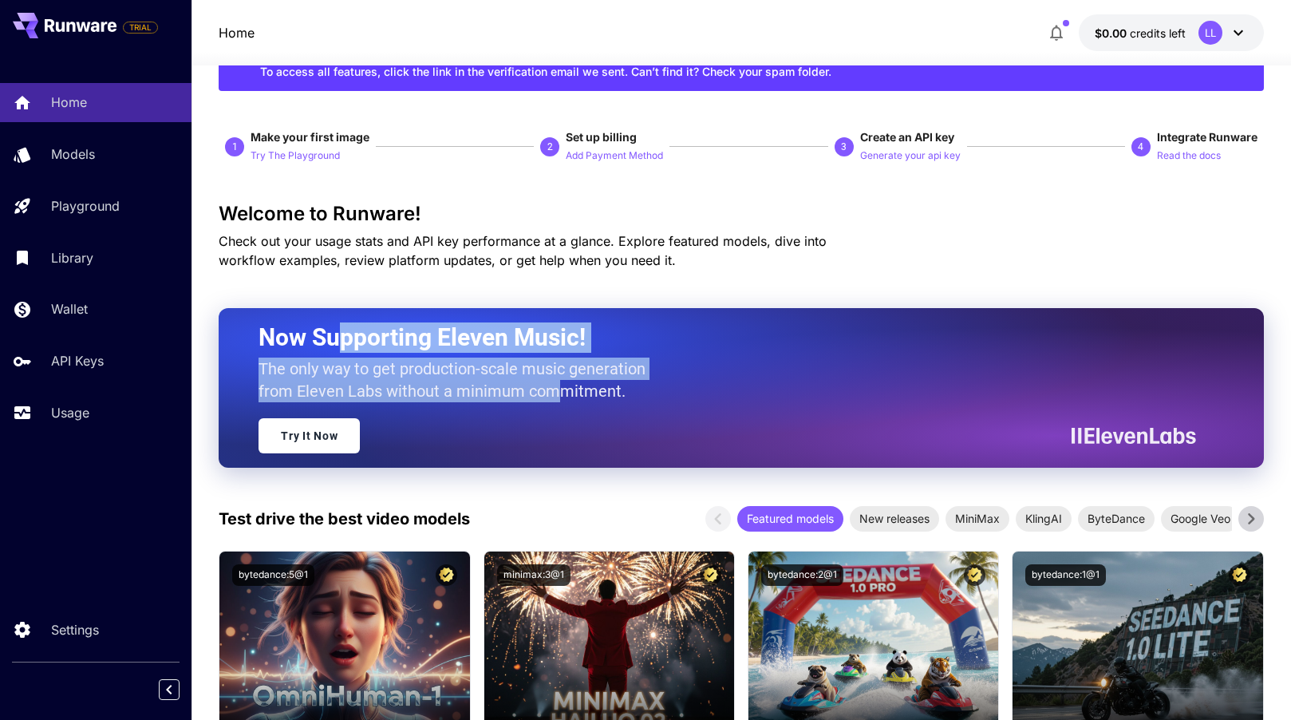
drag, startPoint x: 344, startPoint y: 339, endPoint x: 560, endPoint y: 389, distance: 222.0
click at [556, 388] on div "Now Supporting Eleven Music! The only way to get production-scale music generat…" at bounding box center [721, 387] width 925 height 131
click at [562, 389] on p "The only way to get production-scale music generation from Eleven Labs without …" at bounding box center [458, 379] width 399 height 45
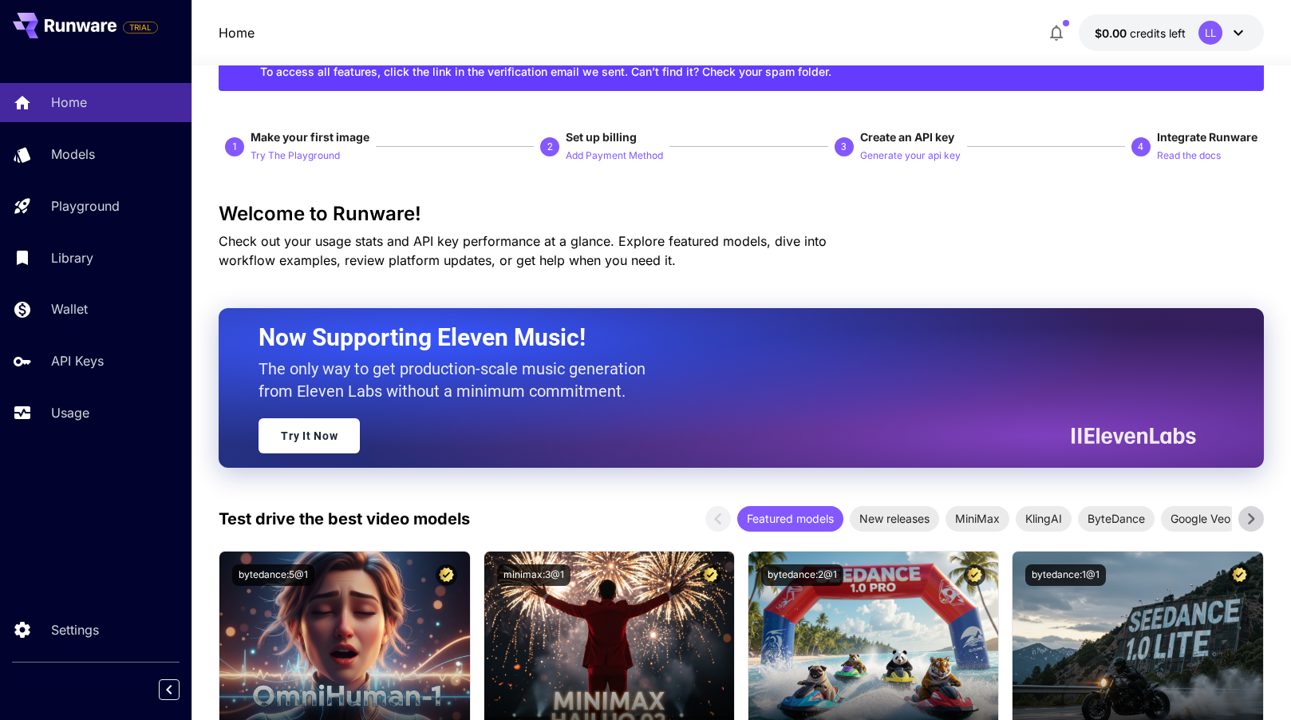
click at [351, 436] on link "Try It Now" at bounding box center [309, 435] width 101 height 35
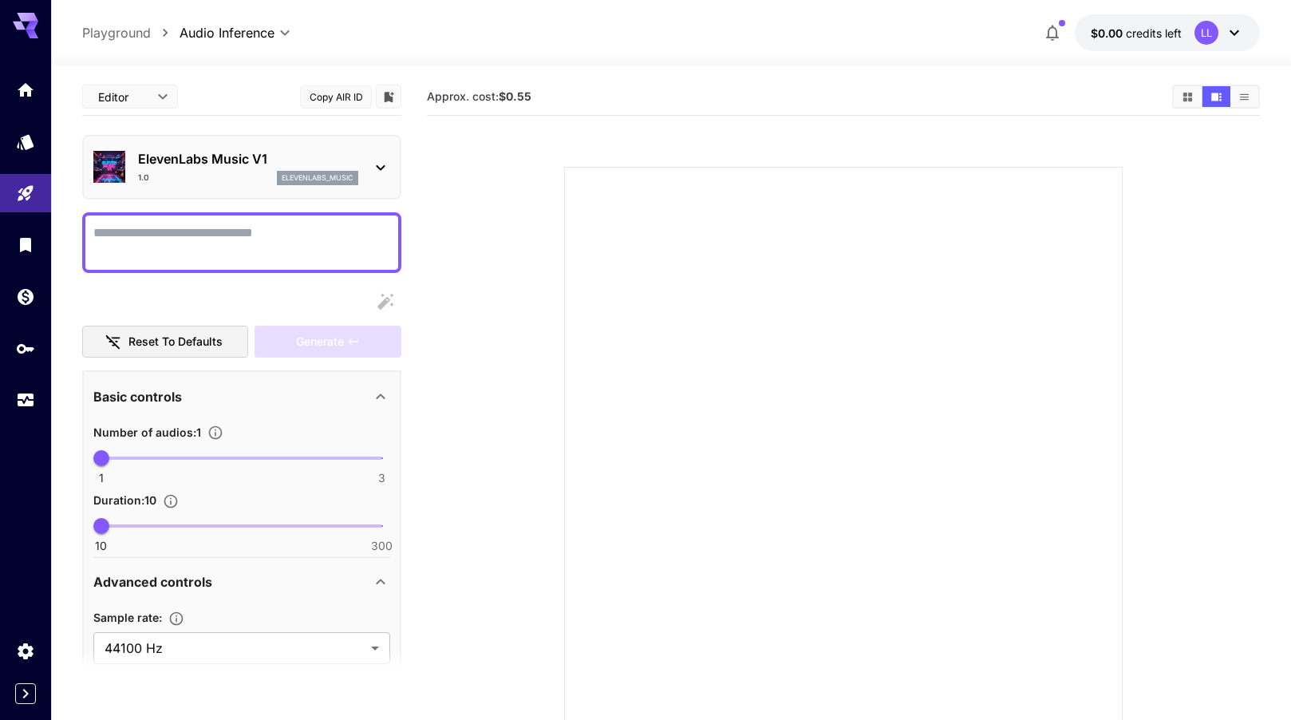
click at [389, 171] on icon at bounding box center [380, 167] width 19 height 19
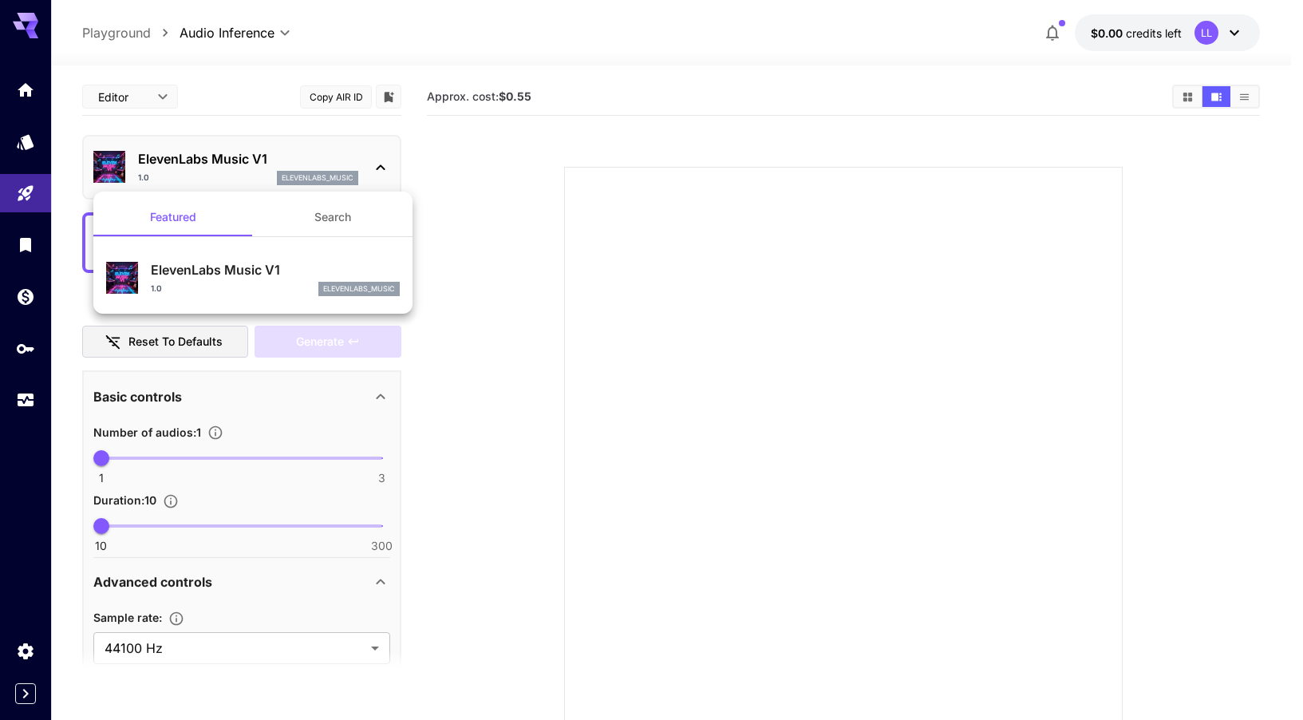
click at [502, 174] on div at bounding box center [651, 360] width 1303 height 720
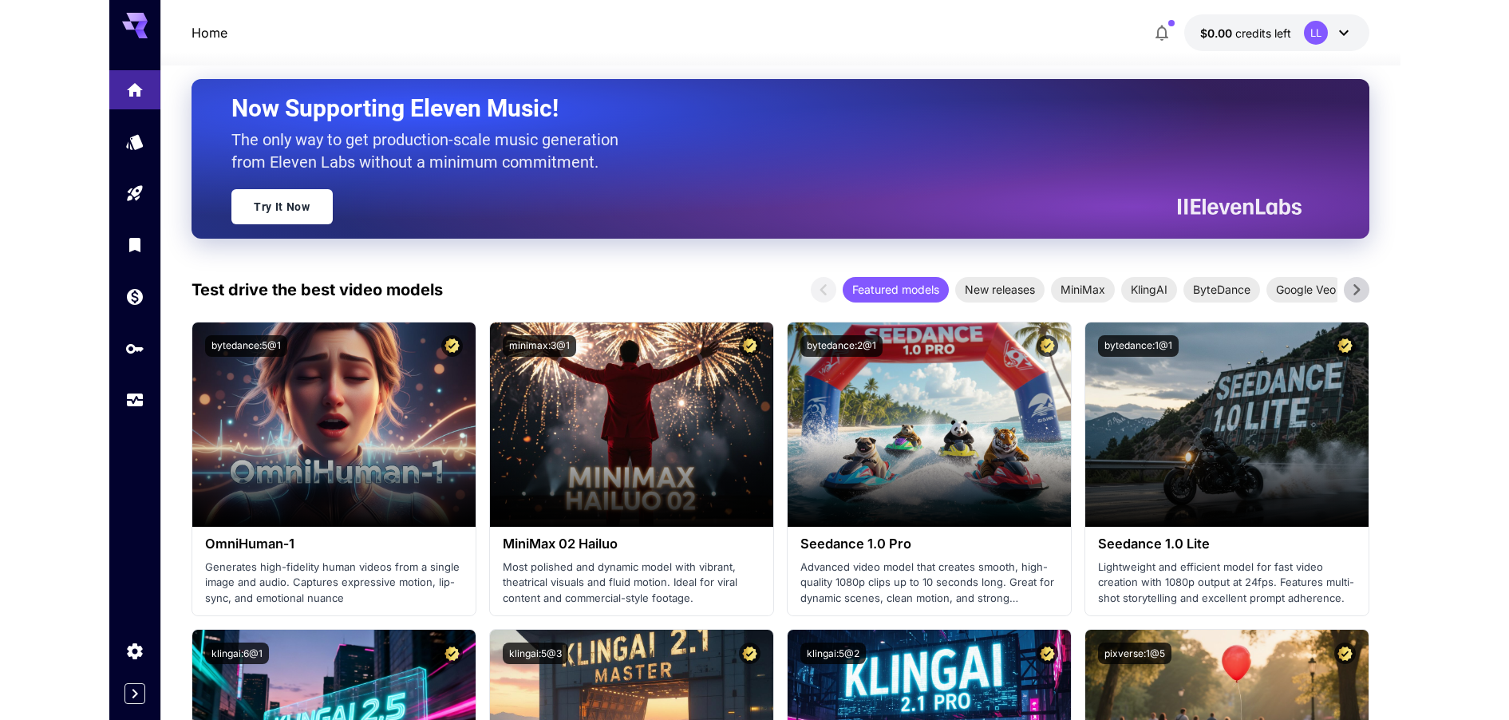
scroll to position [471, 0]
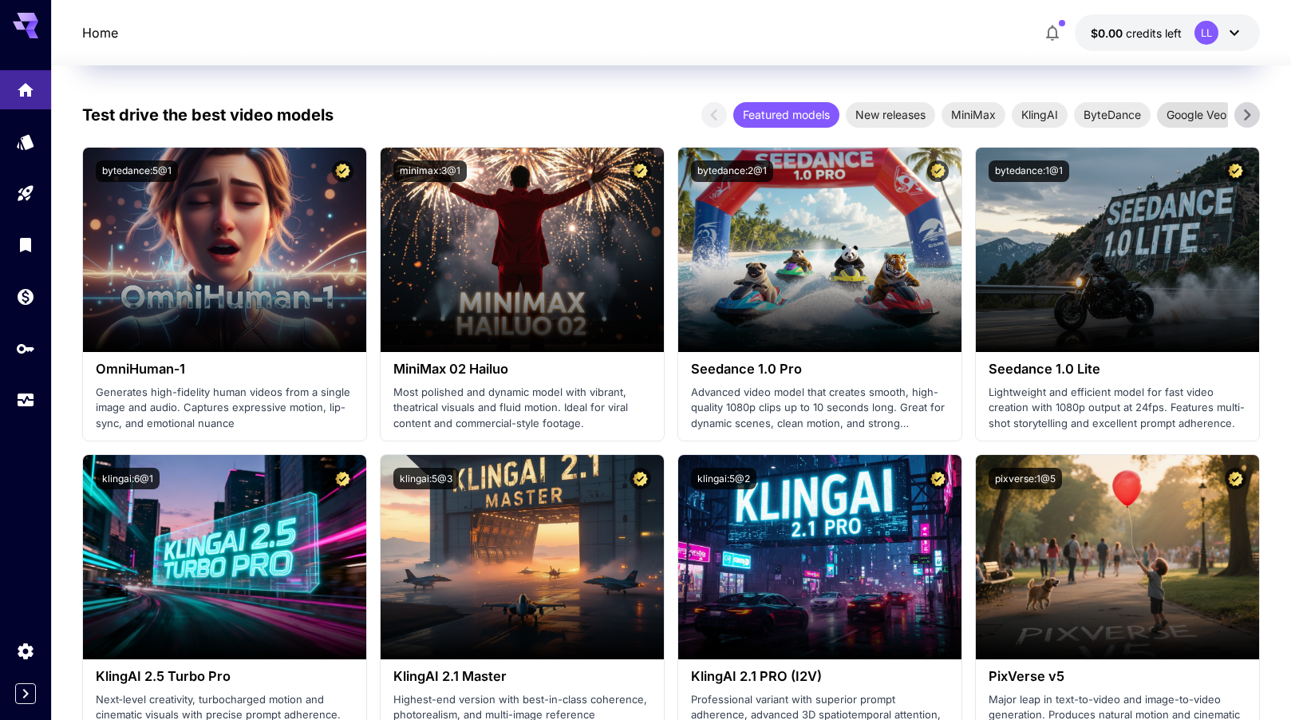
click at [1210, 117] on span "Google Veo" at bounding box center [1196, 114] width 79 height 17
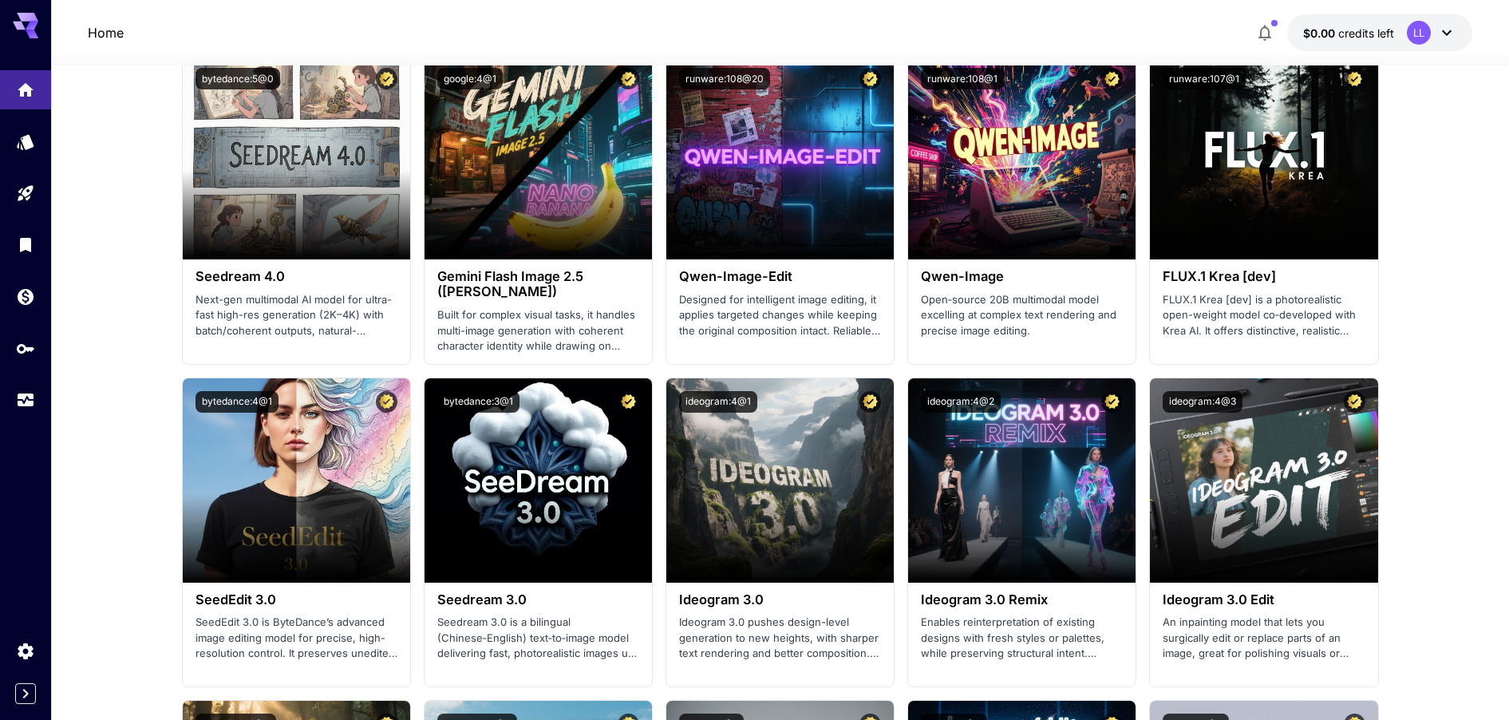
scroll to position [1478, 0]
